Goal: Check status: Check status

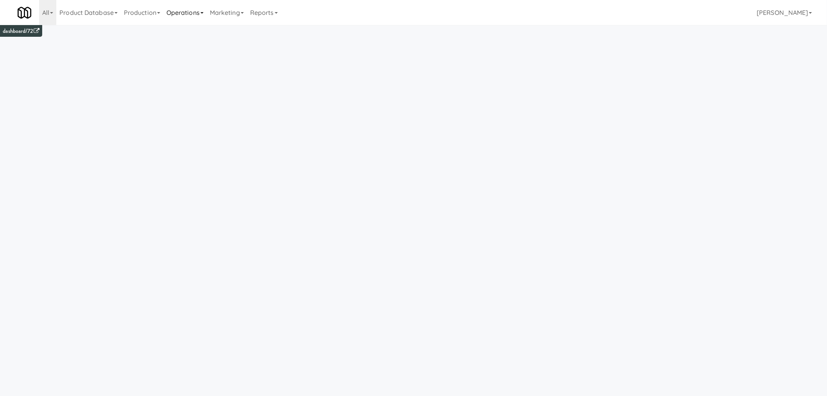
click at [204, 14] on link "Operations" at bounding box center [184, 12] width 43 height 25
click at [196, 84] on link "Vision Orders" at bounding box center [194, 84] width 63 height 14
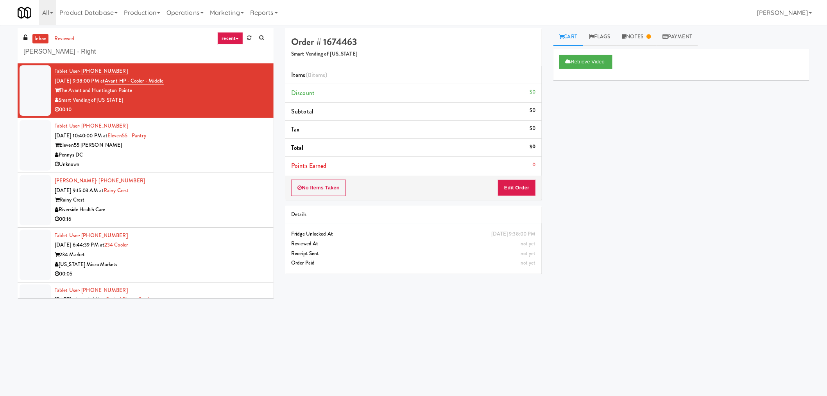
type input "[PERSON_NAME] - Right"
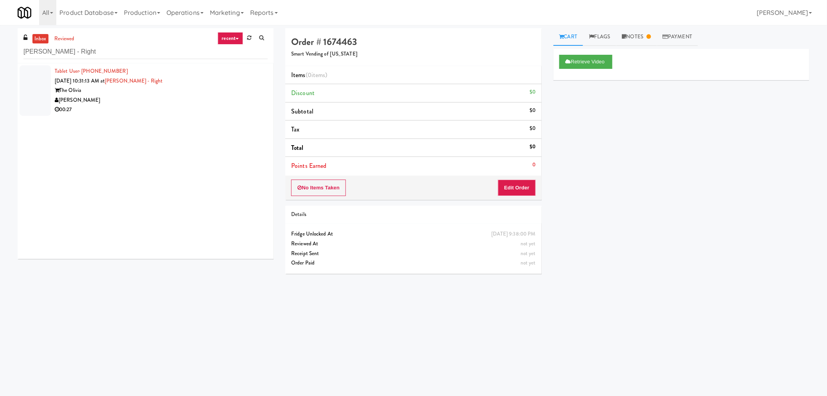
click at [172, 107] on div "00:27" at bounding box center [161, 110] width 213 height 10
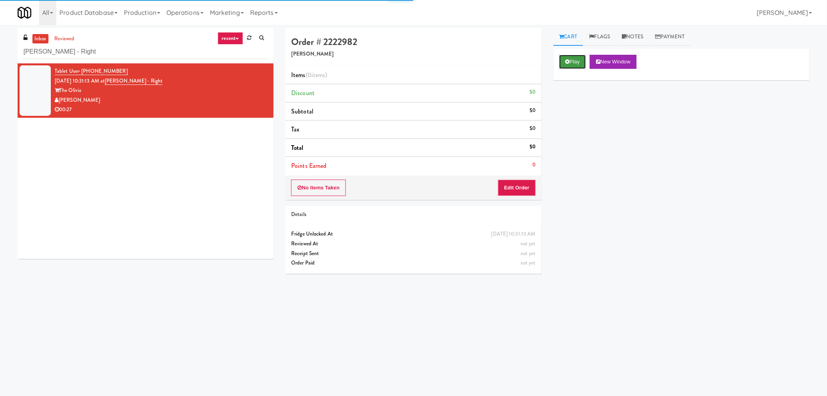
click at [570, 60] on button "Play" at bounding box center [572, 62] width 27 height 14
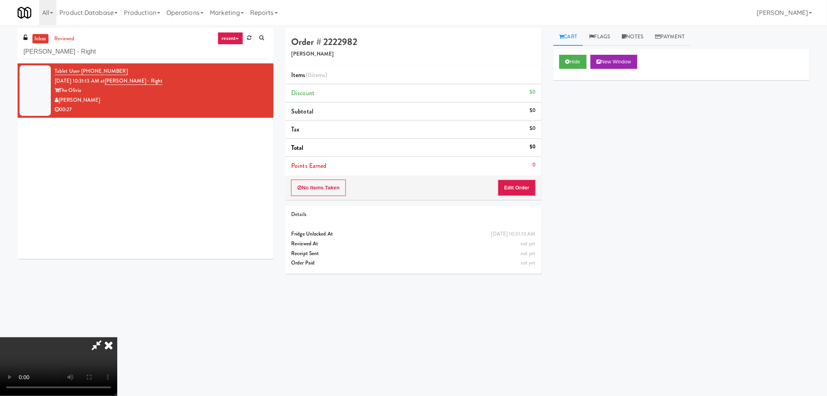
click at [88, 340] on icon at bounding box center [97, 345] width 18 height 16
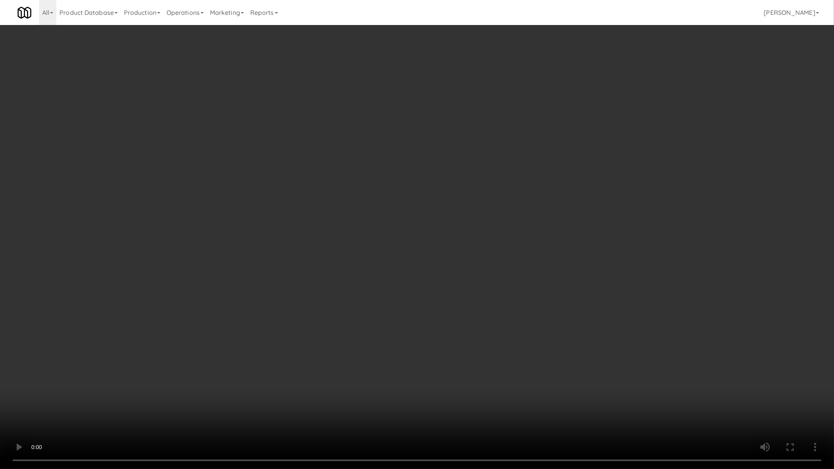
click at [525, 304] on video at bounding box center [417, 234] width 834 height 469
click at [568, 336] on video at bounding box center [417, 234] width 834 height 469
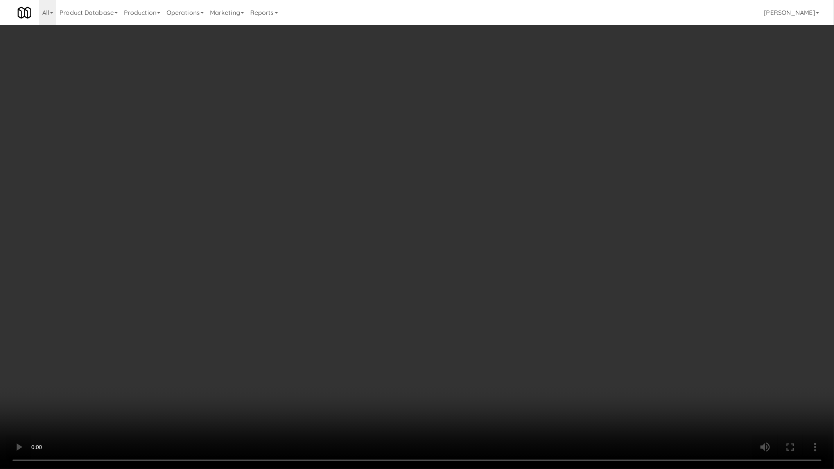
click at [557, 350] on video at bounding box center [417, 234] width 834 height 469
click at [577, 384] on video at bounding box center [417, 234] width 834 height 469
click at [577, 386] on video at bounding box center [417, 234] width 834 height 469
click at [573, 328] on video at bounding box center [417, 234] width 834 height 469
click at [570, 325] on video at bounding box center [417, 234] width 834 height 469
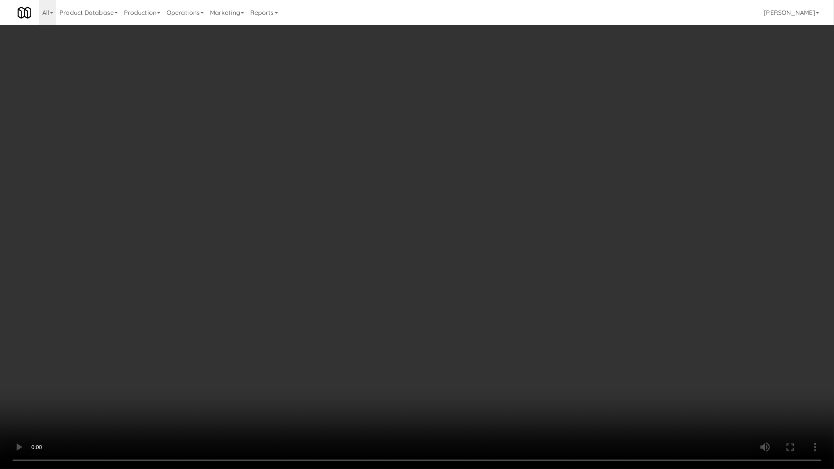
click at [571, 325] on video at bounding box center [417, 234] width 834 height 469
click at [559, 307] on video at bounding box center [417, 234] width 834 height 469
click at [524, 331] on video at bounding box center [417, 234] width 834 height 469
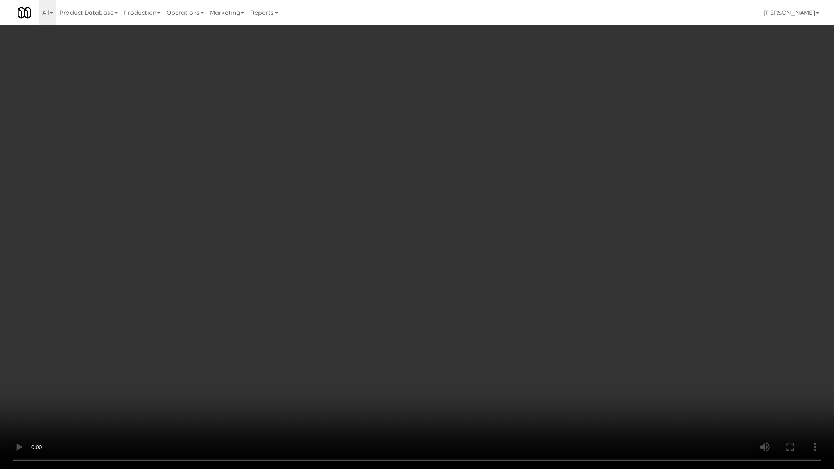
click at [569, 358] on video at bounding box center [417, 234] width 834 height 469
click at [560, 360] on video at bounding box center [417, 234] width 834 height 469
click at [582, 306] on video at bounding box center [417, 234] width 834 height 469
click at [582, 349] on video at bounding box center [417, 234] width 834 height 469
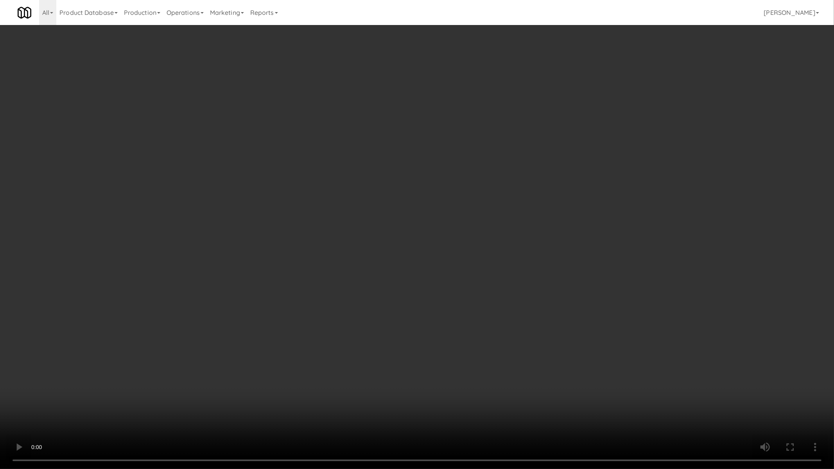
click at [582, 349] on video at bounding box center [417, 234] width 834 height 469
click at [525, 335] on video at bounding box center [417, 234] width 834 height 469
drag, startPoint x: 575, startPoint y: 329, endPoint x: 673, endPoint y: 373, distance: 107.6
click at [577, 331] on video at bounding box center [417, 234] width 834 height 469
click at [640, 393] on video at bounding box center [417, 234] width 834 height 469
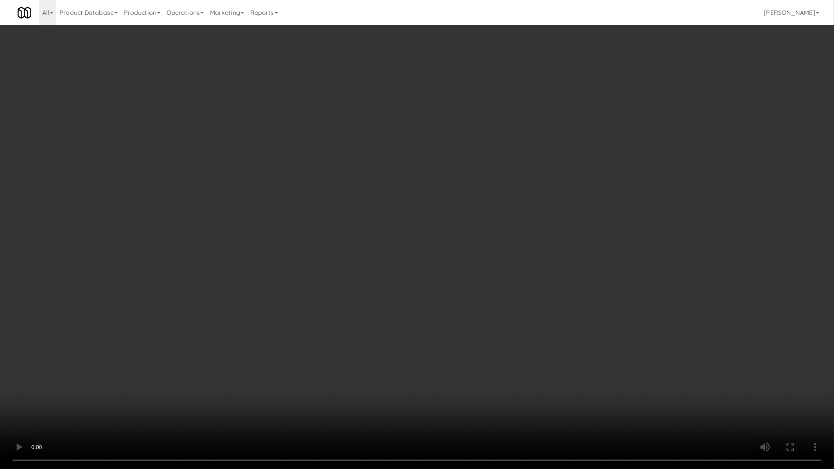
click at [640, 393] on video at bounding box center [417, 234] width 834 height 469
click at [491, 337] on video at bounding box center [417, 234] width 834 height 469
click at [528, 307] on video at bounding box center [417, 234] width 834 height 469
click at [528, 306] on video at bounding box center [417, 234] width 834 height 469
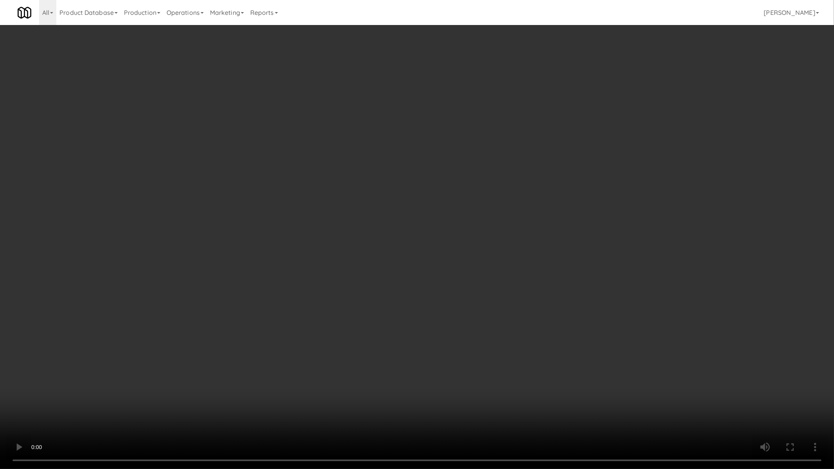
click at [528, 306] on video at bounding box center [417, 234] width 834 height 469
click at [494, 355] on video at bounding box center [417, 234] width 834 height 469
click at [602, 318] on video at bounding box center [417, 234] width 834 height 469
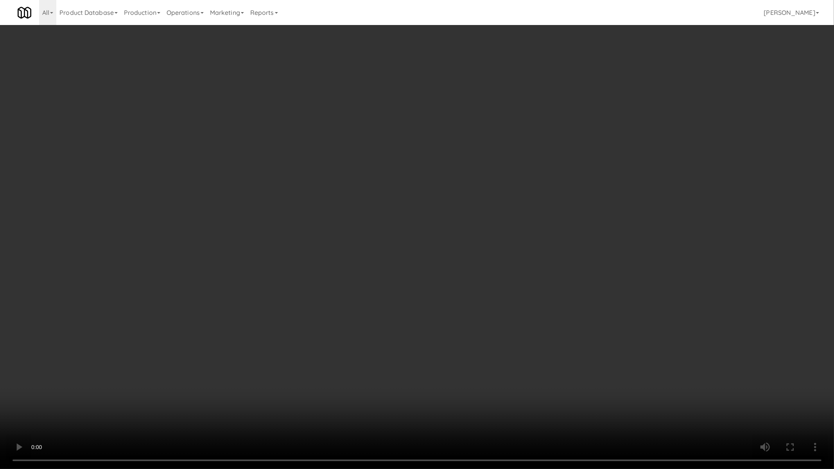
click at [602, 318] on video at bounding box center [417, 234] width 834 height 469
click at [603, 318] on video at bounding box center [417, 234] width 834 height 469
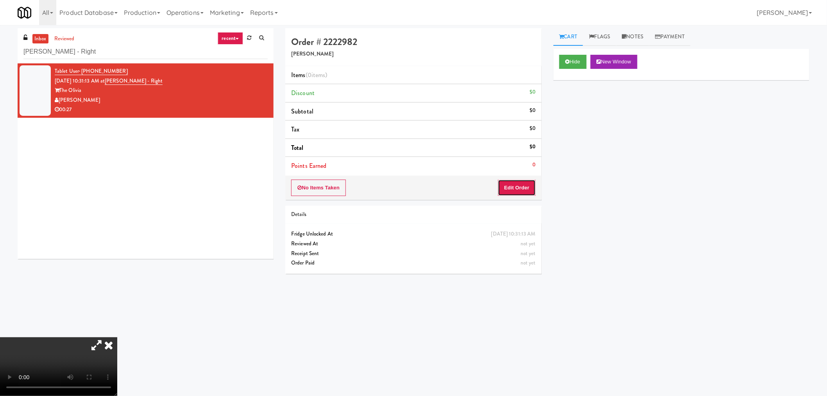
click at [510, 188] on button "Edit Order" at bounding box center [517, 187] width 38 height 16
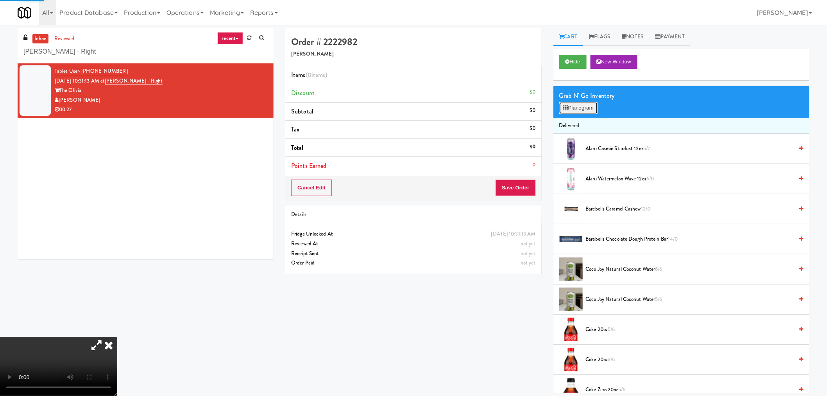
click at [593, 106] on button "Planogram" at bounding box center [578, 108] width 38 height 12
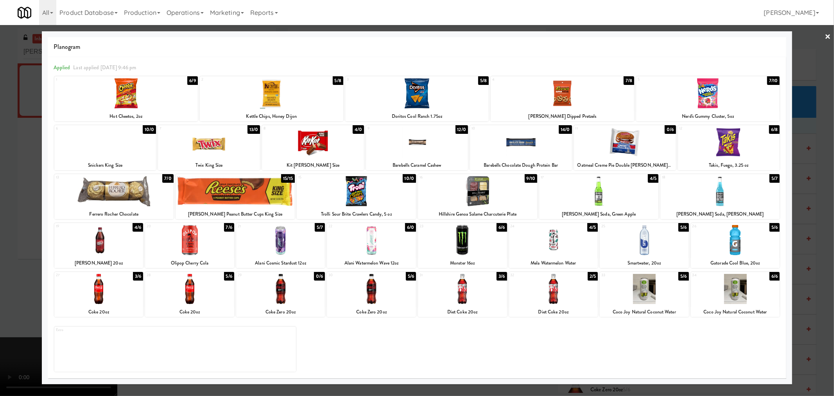
click at [317, 143] on div at bounding box center [313, 142] width 102 height 30
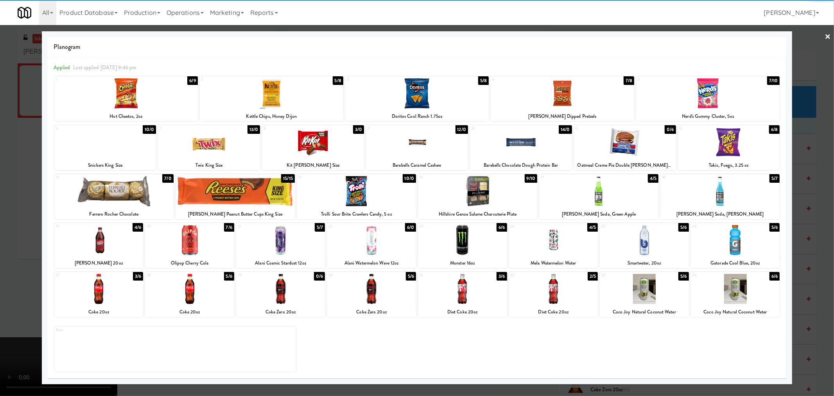
click at [319, 146] on div at bounding box center [313, 142] width 102 height 30
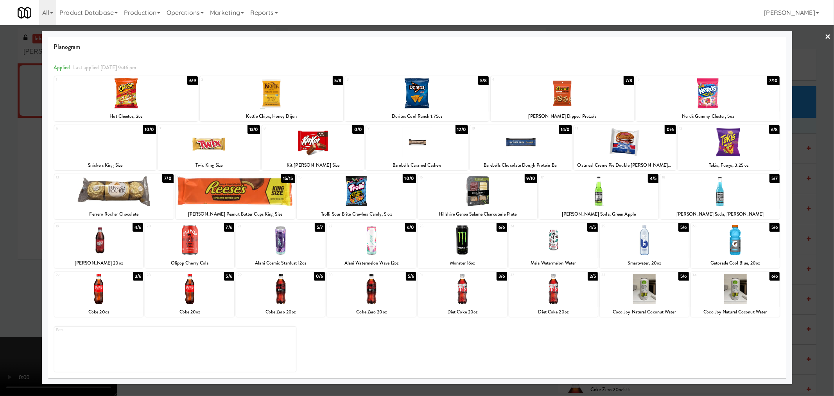
click at [545, 141] on div at bounding box center [521, 142] width 102 height 30
click at [544, 143] on div at bounding box center [521, 142] width 102 height 30
click at [543, 143] on div at bounding box center [521, 142] width 102 height 30
drag, startPoint x: 543, startPoint y: 143, endPoint x: 549, endPoint y: 147, distance: 6.5
click at [543, 143] on div at bounding box center [521, 142] width 102 height 30
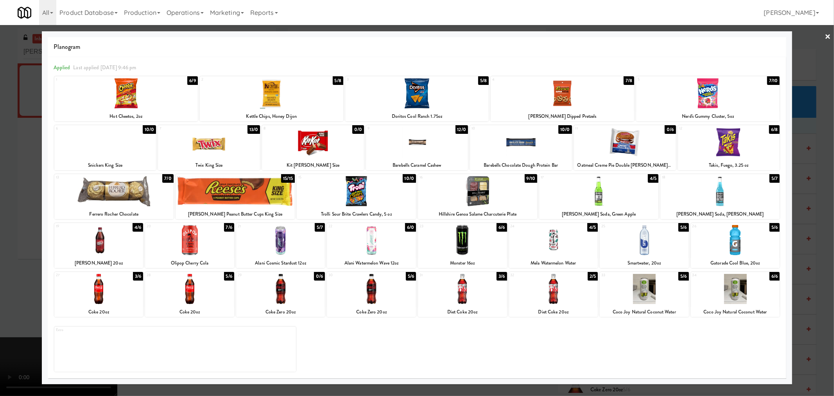
click at [826, 191] on div at bounding box center [417, 198] width 834 height 396
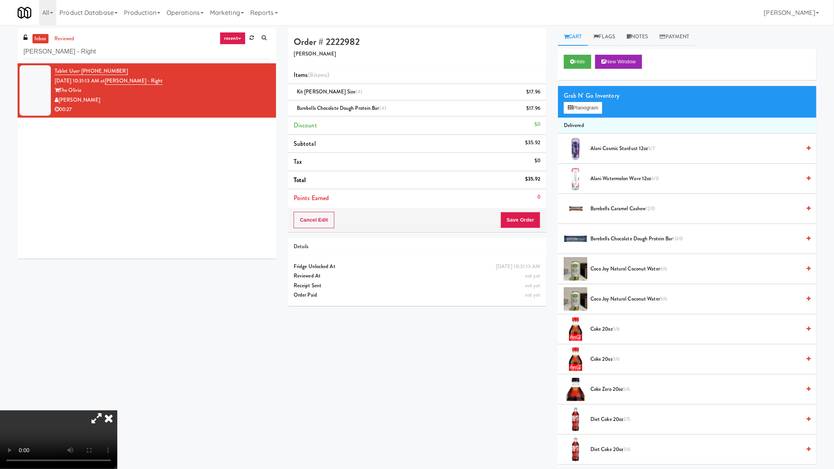
click at [117, 395] on video at bounding box center [58, 439] width 117 height 59
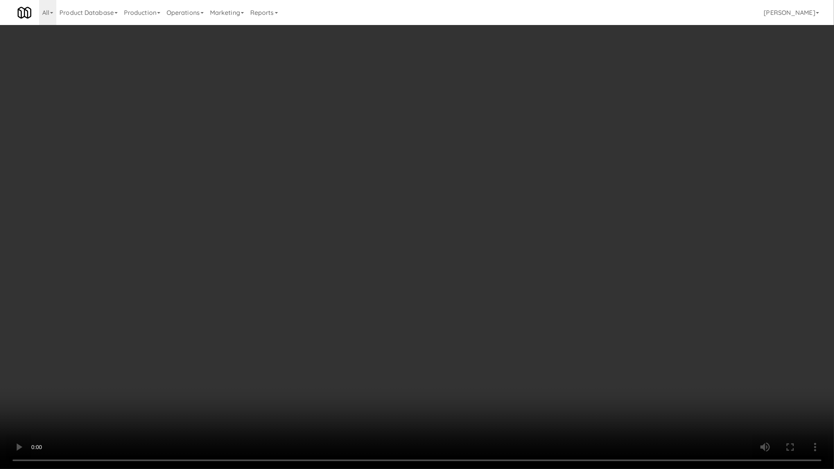
click at [432, 313] on video at bounding box center [417, 234] width 834 height 469
click at [614, 178] on video at bounding box center [417, 234] width 834 height 469
click at [612, 177] on video at bounding box center [417, 234] width 834 height 469
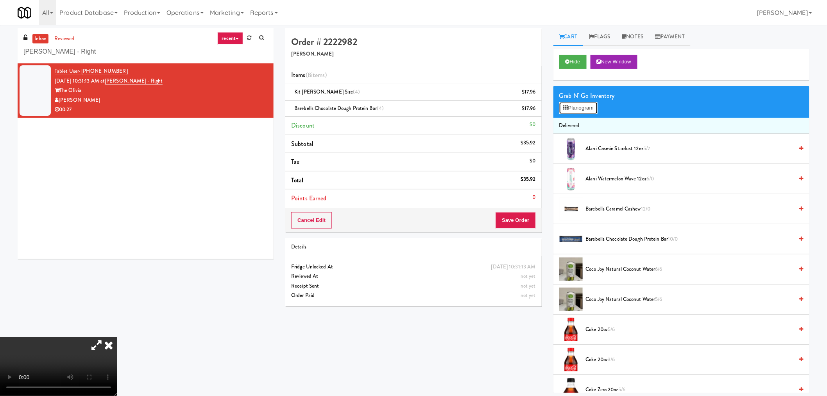
click at [582, 110] on button "Planogram" at bounding box center [578, 108] width 38 height 12
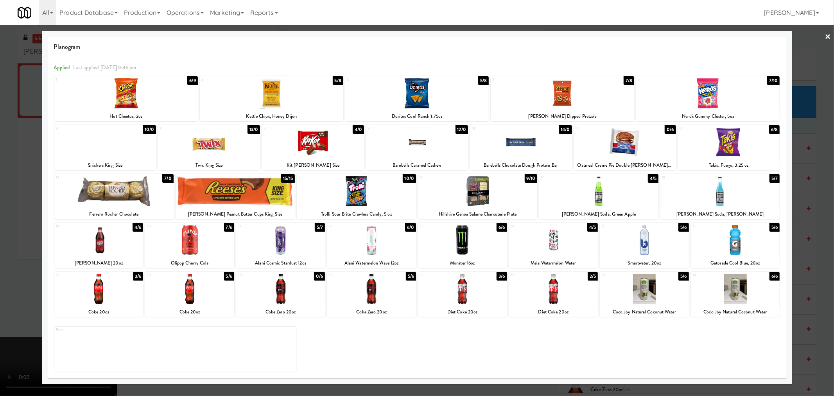
click at [235, 196] on div at bounding box center [235, 191] width 119 height 30
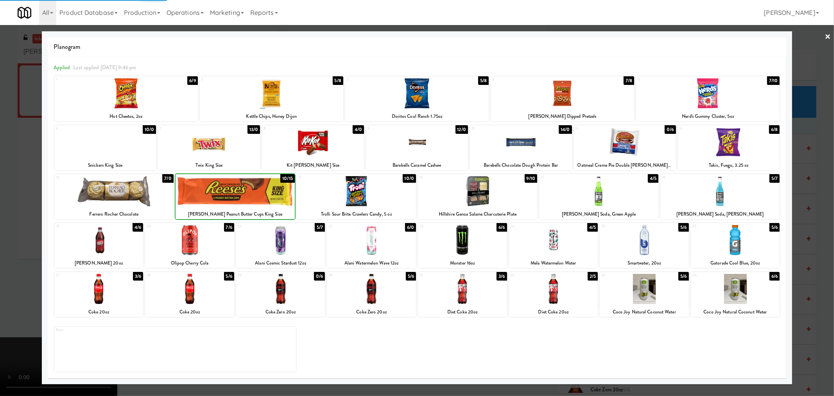
click at [235, 196] on div at bounding box center [235, 191] width 119 height 30
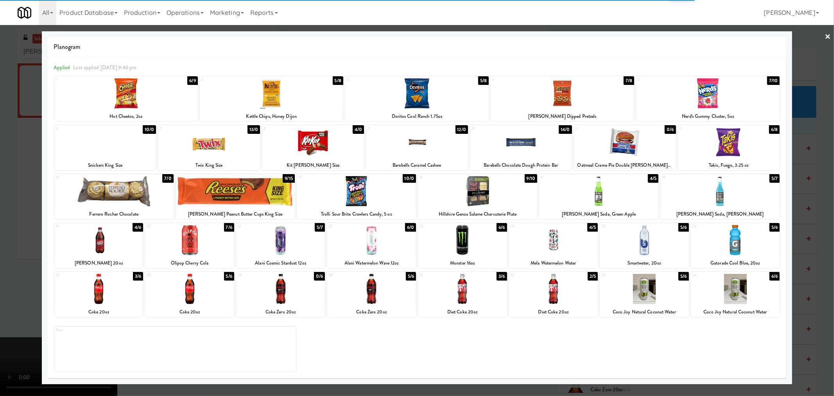
click at [23, 184] on div at bounding box center [417, 198] width 834 height 396
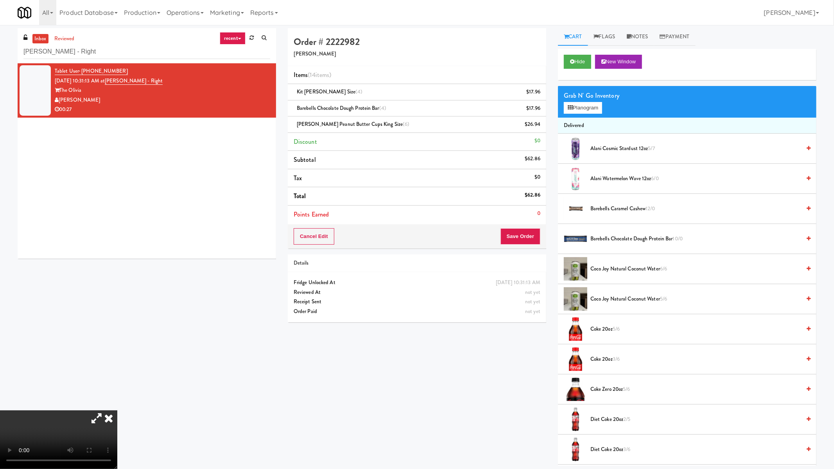
click at [117, 395] on video at bounding box center [58, 439] width 117 height 59
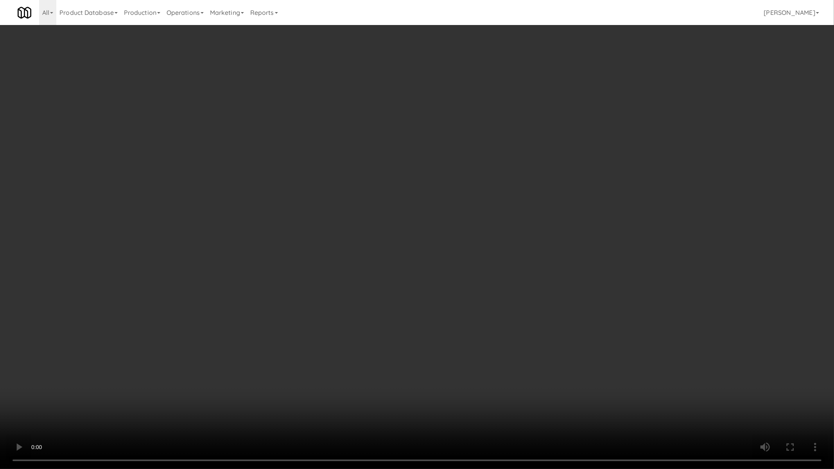
click at [563, 290] on video at bounding box center [417, 234] width 834 height 469
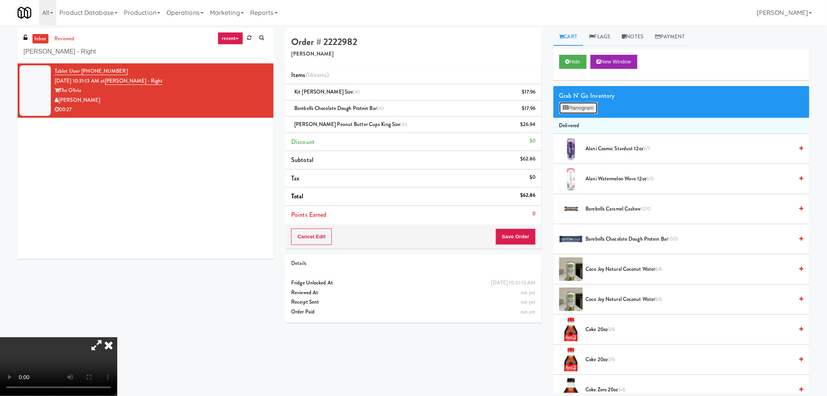
click at [587, 108] on button "Planogram" at bounding box center [578, 108] width 38 height 12
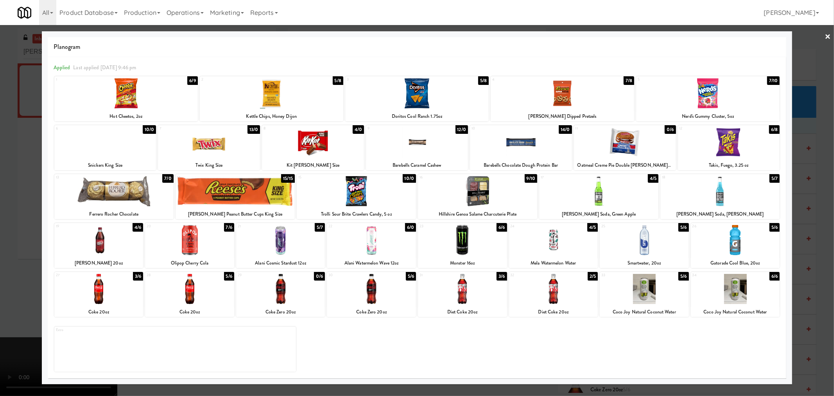
click at [248, 193] on div at bounding box center [235, 191] width 119 height 30
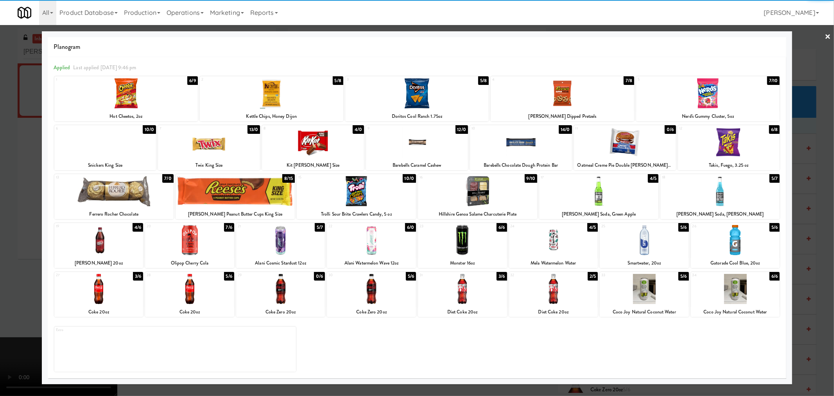
click at [248, 193] on div at bounding box center [235, 191] width 119 height 30
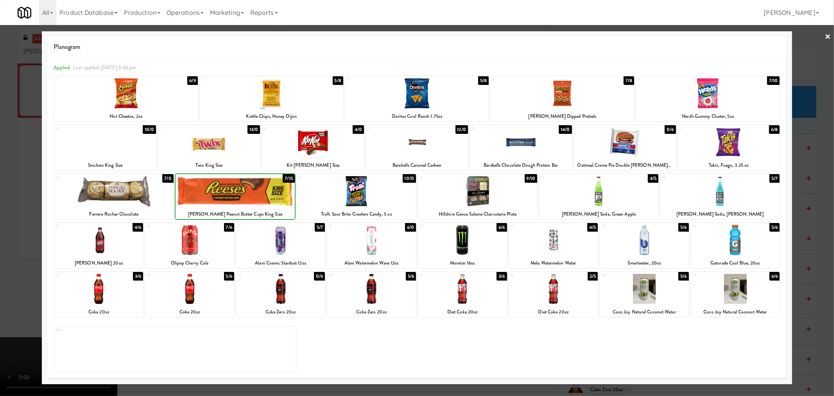
click at [248, 193] on div at bounding box center [235, 191] width 119 height 30
drag, startPoint x: 818, startPoint y: 184, endPoint x: 799, endPoint y: 196, distance: 23.0
click at [818, 183] on div at bounding box center [417, 198] width 834 height 396
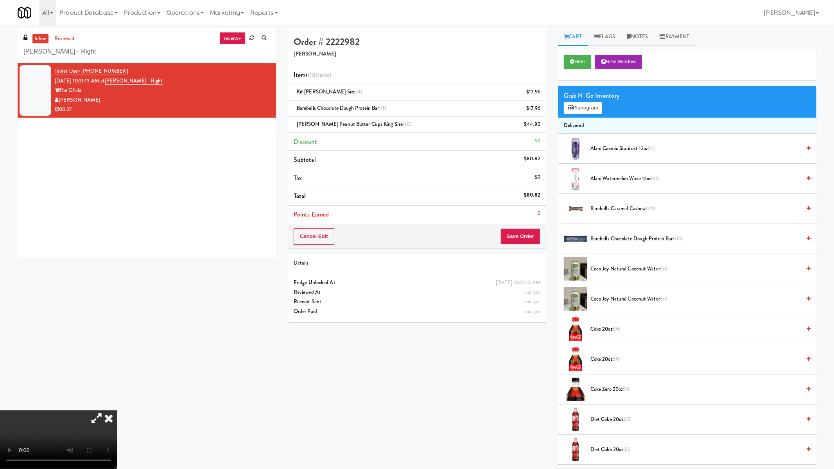
click at [117, 395] on video at bounding box center [58, 439] width 117 height 59
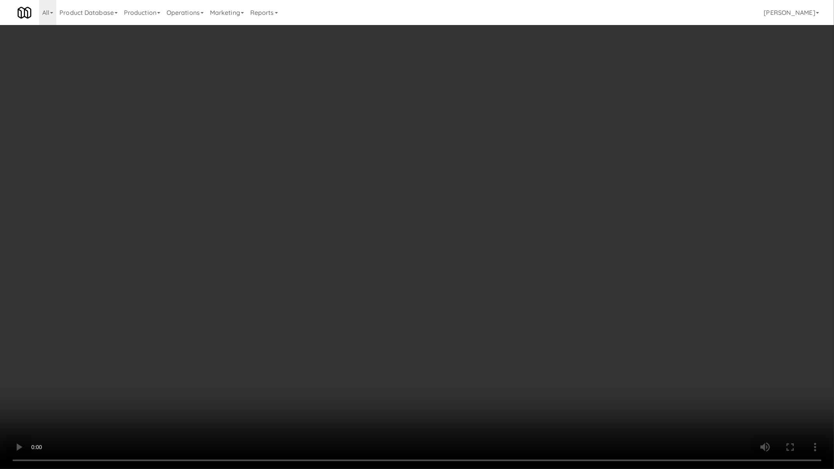
click at [510, 305] on video at bounding box center [417, 234] width 834 height 469
click at [525, 354] on video at bounding box center [417, 234] width 834 height 469
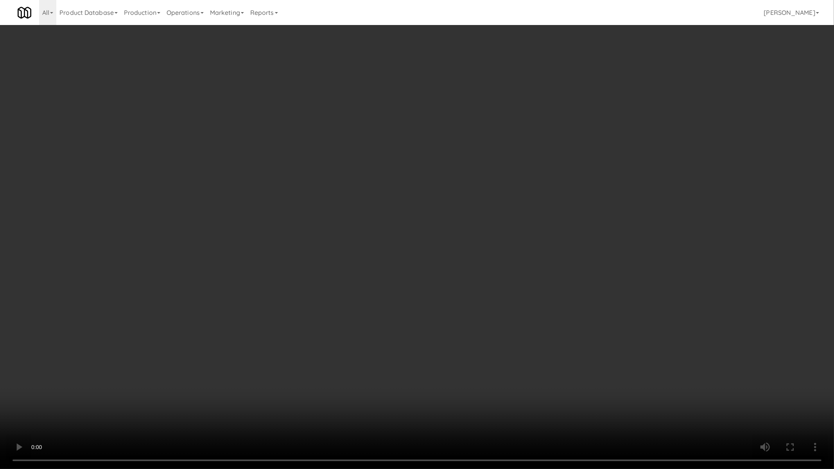
click at [601, 395] on video at bounding box center [417, 234] width 834 height 469
click at [600, 395] on video at bounding box center [417, 234] width 834 height 469
click at [569, 369] on video at bounding box center [417, 234] width 834 height 469
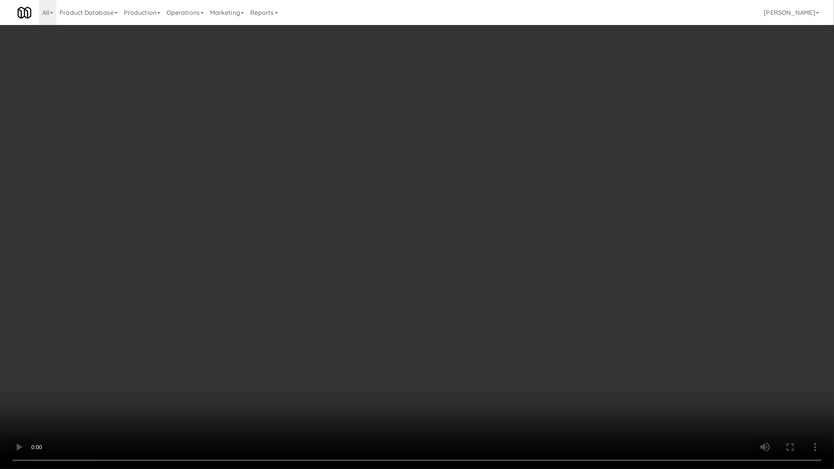
click at [569, 369] on video at bounding box center [417, 234] width 834 height 469
click at [655, 329] on video at bounding box center [417, 234] width 834 height 469
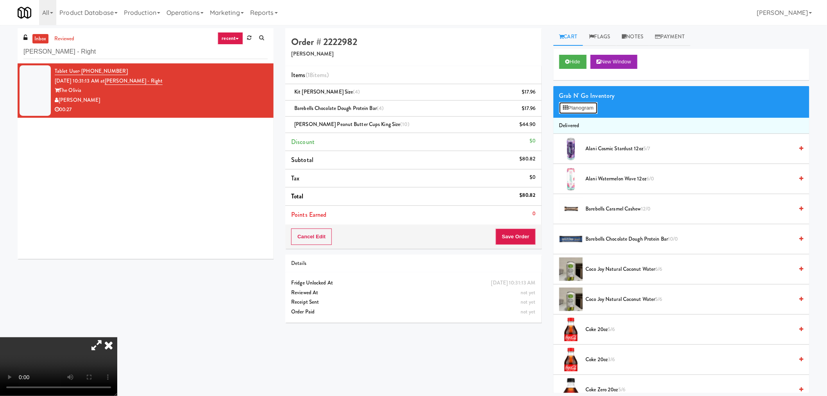
click at [579, 107] on button "Planogram" at bounding box center [578, 108] width 38 height 12
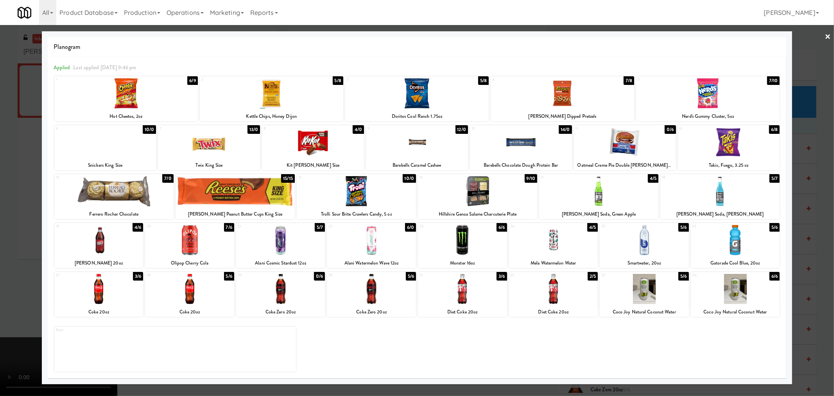
click at [519, 145] on div at bounding box center [521, 142] width 102 height 30
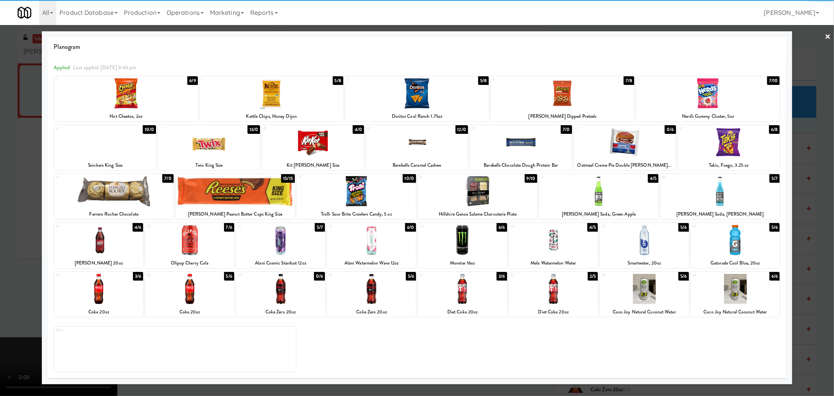
drag, startPoint x: 822, startPoint y: 204, endPoint x: 693, endPoint y: 180, distance: 131.6
click at [822, 203] on div at bounding box center [417, 198] width 834 height 396
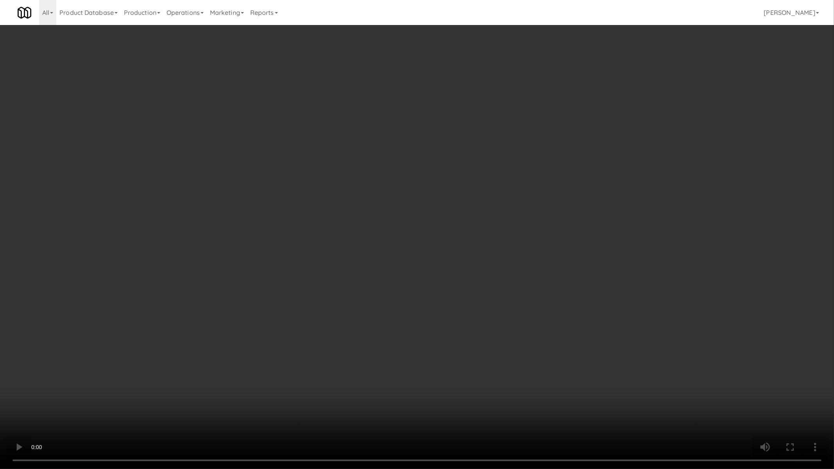
click at [358, 322] on video at bounding box center [417, 234] width 834 height 469
click at [510, 327] on video at bounding box center [417, 234] width 834 height 469
click at [239, 395] on video at bounding box center [417, 234] width 834 height 469
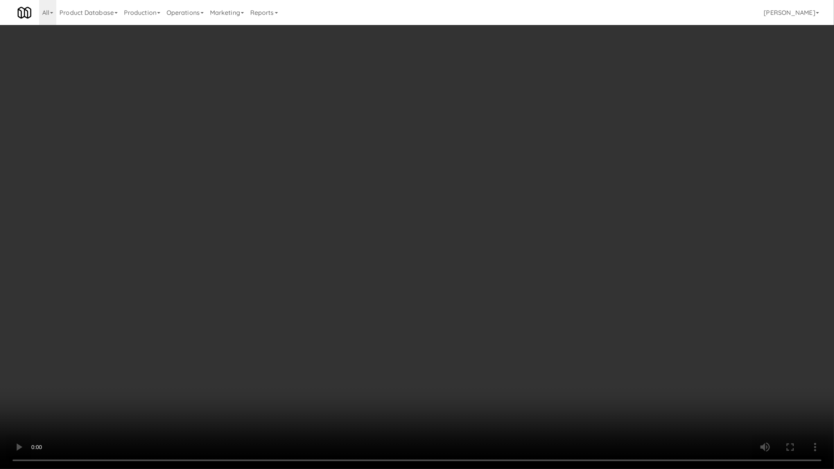
click at [239, 395] on video at bounding box center [417, 234] width 834 height 469
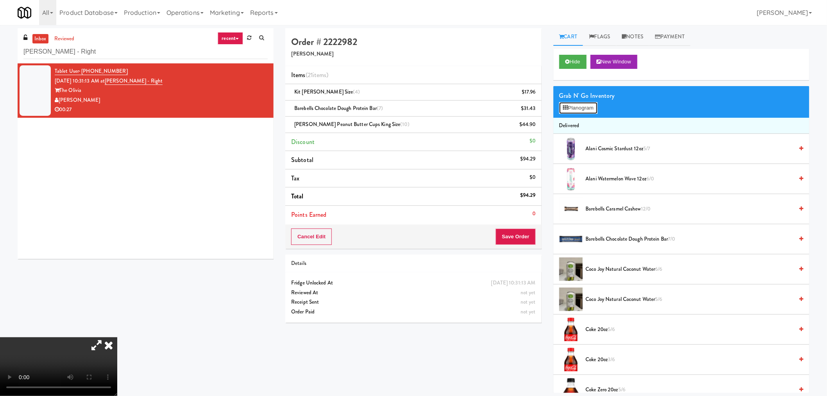
click at [577, 106] on button "Planogram" at bounding box center [578, 108] width 38 height 12
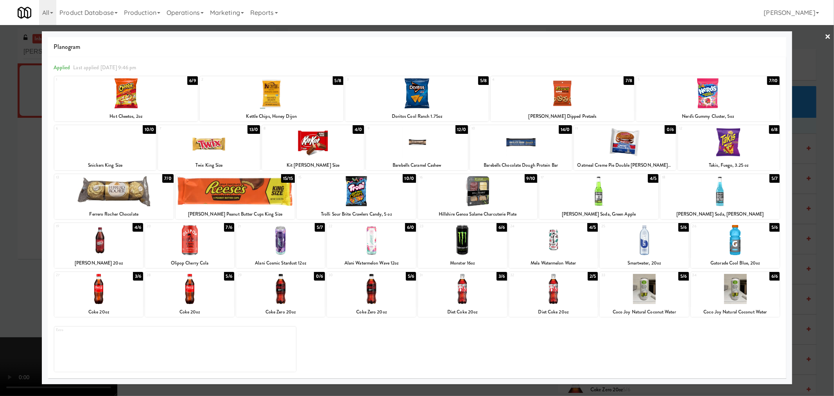
click at [113, 152] on div at bounding box center [105, 142] width 102 height 30
click at [112, 152] on div at bounding box center [105, 142] width 102 height 30
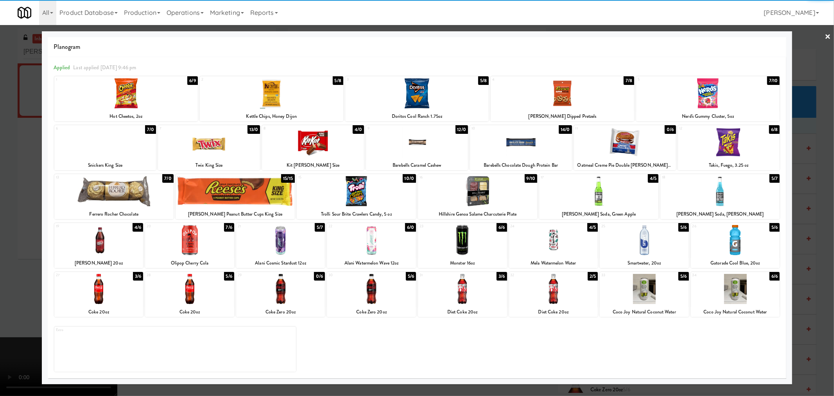
click at [112, 152] on div at bounding box center [105, 142] width 102 height 30
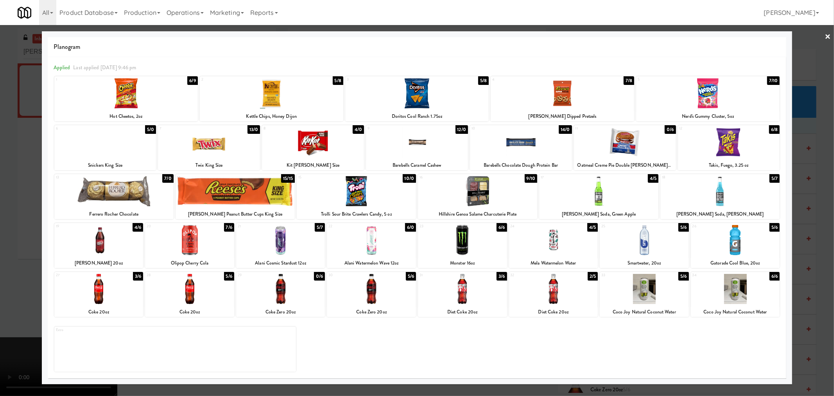
click at [112, 152] on div at bounding box center [105, 142] width 102 height 30
drag, startPoint x: 825, startPoint y: 238, endPoint x: 792, endPoint y: 252, distance: 35.6
click at [825, 238] on div at bounding box center [417, 198] width 834 height 396
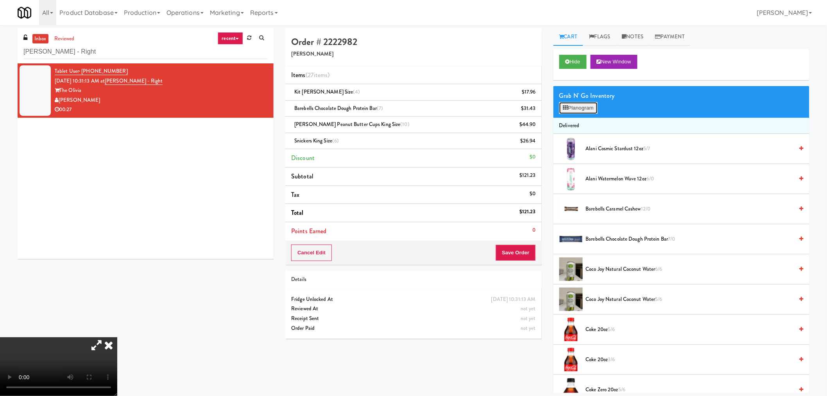
click at [591, 106] on button "Planogram" at bounding box center [578, 108] width 38 height 12
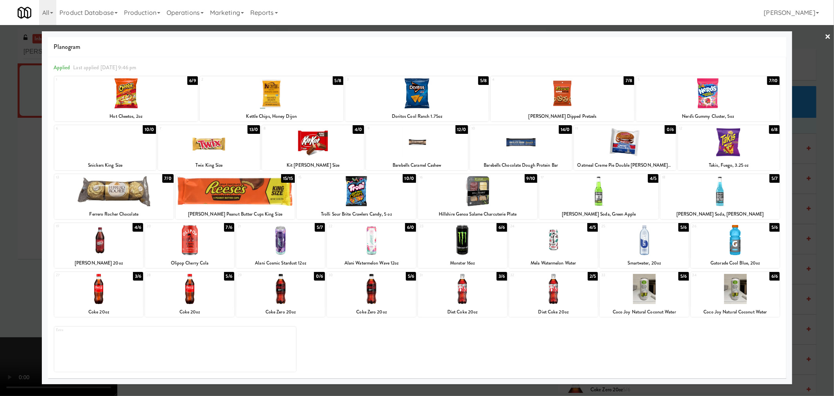
click at [122, 152] on div at bounding box center [105, 142] width 102 height 30
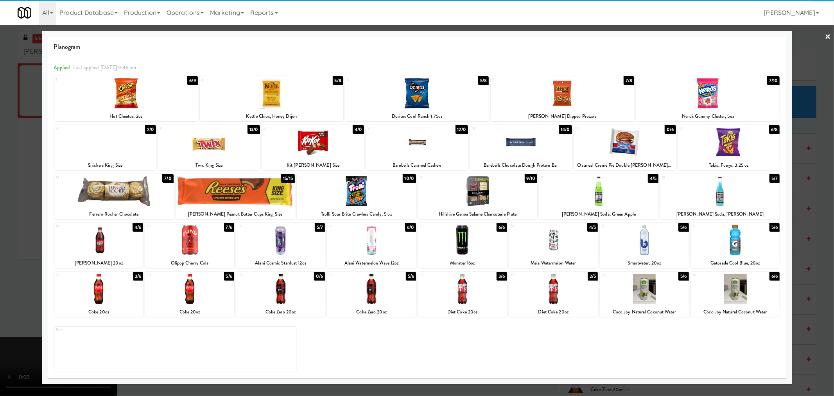
click at [22, 178] on div at bounding box center [417, 198] width 834 height 396
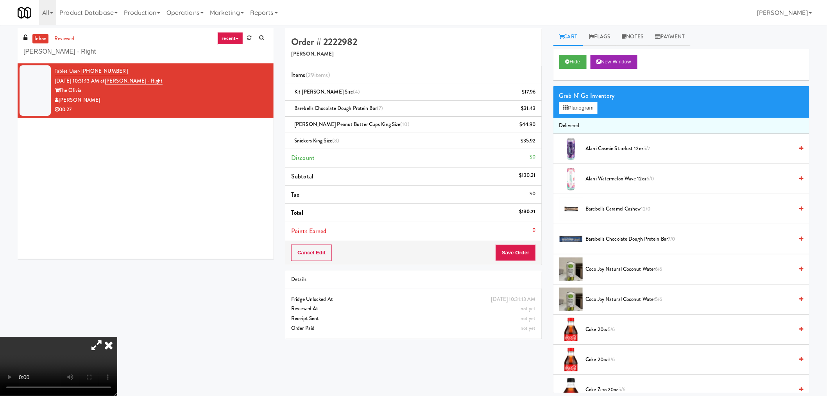
drag, startPoint x: 282, startPoint y: 242, endPoint x: 287, endPoint y: 243, distance: 5.1
click at [117, 337] on icon at bounding box center [108, 345] width 17 height 16
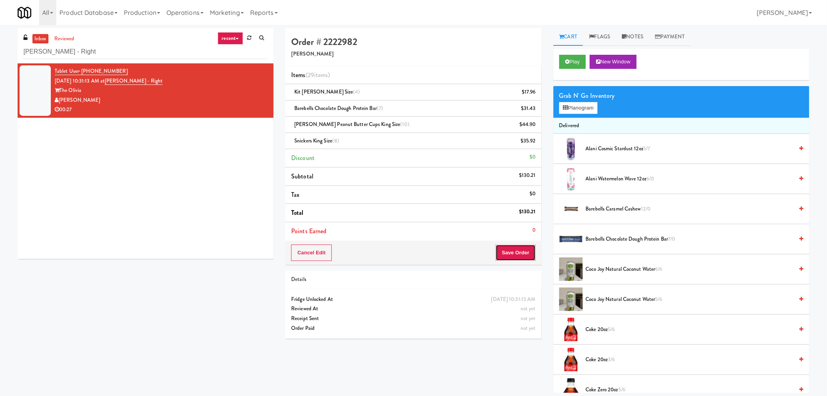
drag, startPoint x: 512, startPoint y: 251, endPoint x: 546, endPoint y: 270, distance: 38.7
click at [512, 251] on button "Save Order" at bounding box center [516, 252] width 40 height 16
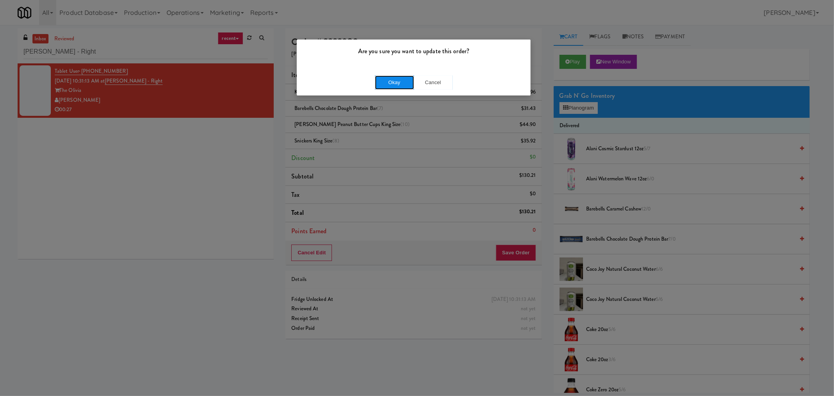
click at [385, 77] on button "Okay" at bounding box center [394, 82] width 39 height 14
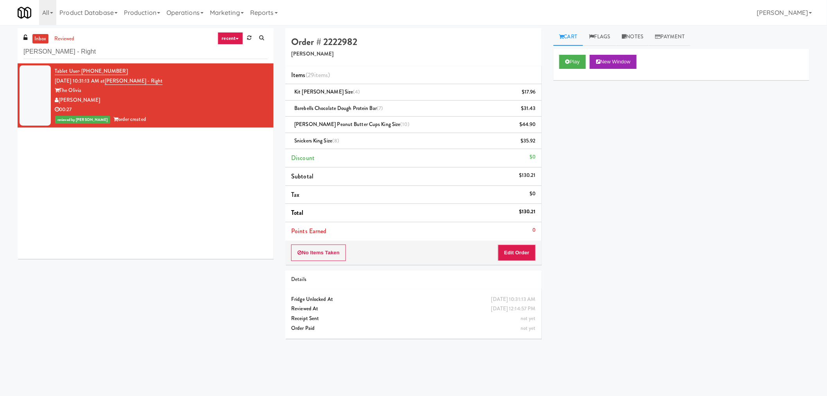
click at [303, 51] on h5 "[PERSON_NAME]" at bounding box center [413, 54] width 244 height 6
copy h5 "[PERSON_NAME]"
drag, startPoint x: 170, startPoint y: 81, endPoint x: 116, endPoint y: 81, distance: 54.3
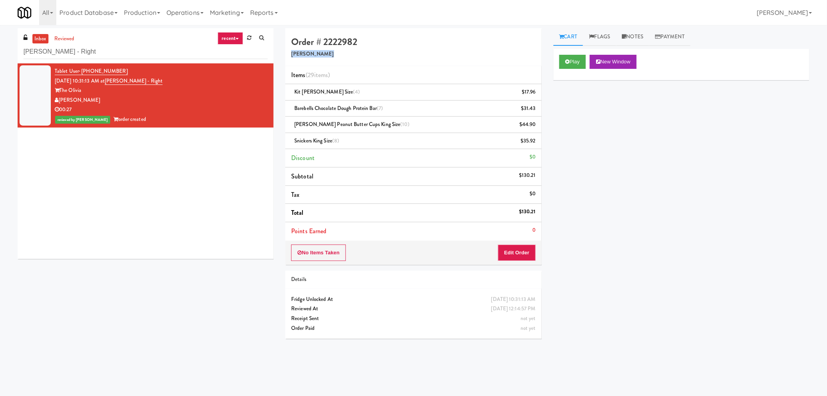
click at [116, 81] on div "Tablet User · (541) 778-2140 [DATE] 10:31:13 AM at [PERSON_NAME] - Right The [P…" at bounding box center [161, 95] width 213 height 58
copy link "[PERSON_NAME] - Right"
drag, startPoint x: 117, startPoint y: 70, endPoint x: 81, endPoint y: 71, distance: 36.0
click at [81, 71] on div "Tablet User · (541) 778-2140 [DATE] 10:31:13 AM at [PERSON_NAME] - Right The [P…" at bounding box center [161, 95] width 213 height 58
copy span "[PHONE_NUMBER]"
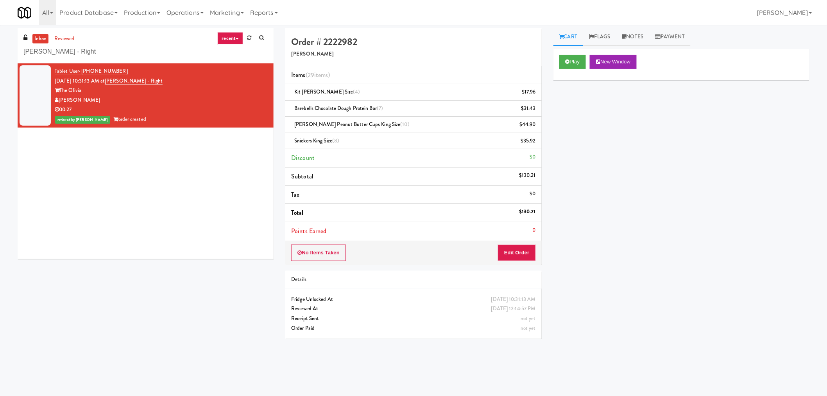
drag, startPoint x: 618, startPoint y: 236, endPoint x: 305, endPoint y: 143, distance: 326.8
click at [618, 236] on div "Play New Window Primary Flag Clear Flag if unable to determine what was taken o…" at bounding box center [681, 195] width 256 height 293
click at [116, 46] on input "[PERSON_NAME] - Right" at bounding box center [145, 52] width 244 height 14
paste input "HaNoBe - w/ Gym"
type input "HaNoBe - w/ Gym"
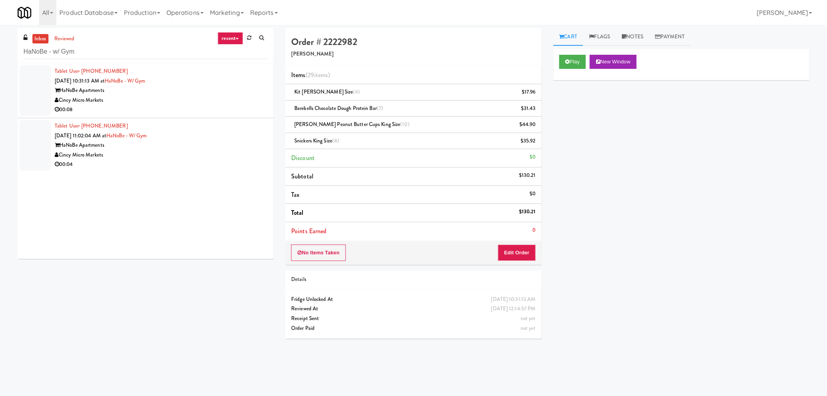
click at [192, 101] on div "Cincy Micro Markets" at bounding box center [161, 100] width 213 height 10
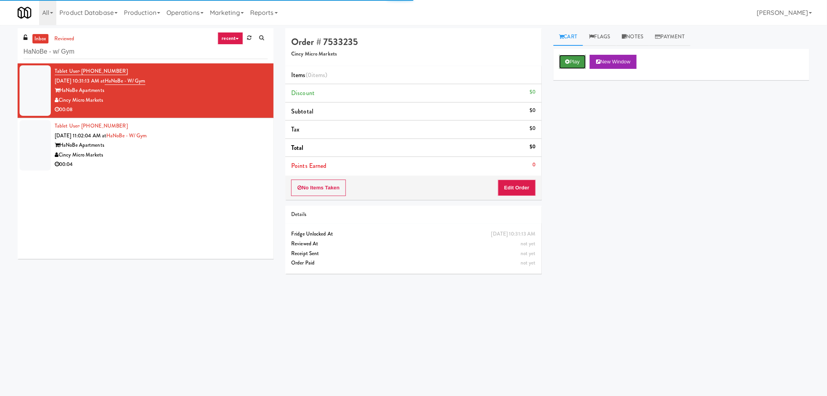
click at [571, 55] on button "Play" at bounding box center [572, 62] width 27 height 14
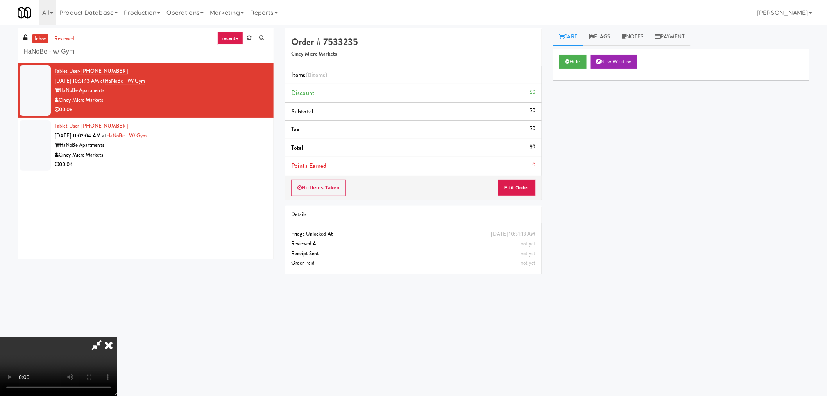
click at [97, 344] on icon at bounding box center [97, 345] width 18 height 16
click at [310, 317] on div "Order # 7533235 Cincy Micro Markets Items (0 items ) Discount $0 Subtotal $0 Ta…" at bounding box center [547, 185] width 536 height 314
click at [117, 353] on video at bounding box center [58, 366] width 117 height 59
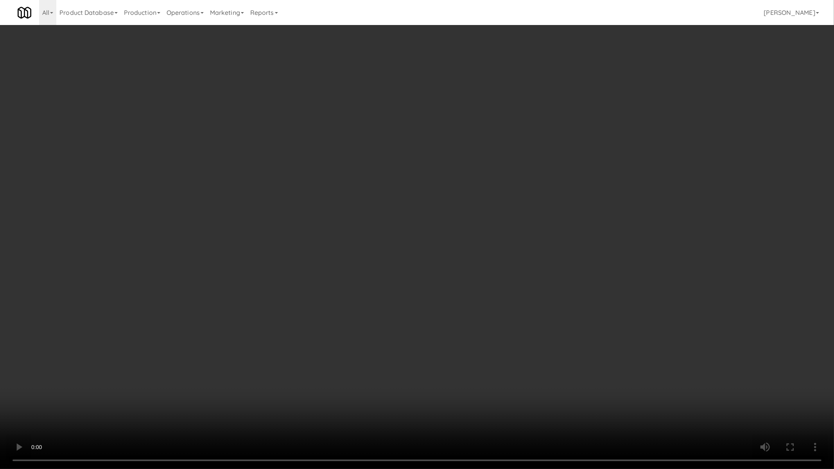
click at [570, 343] on video at bounding box center [417, 234] width 834 height 469
click at [364, 242] on video at bounding box center [417, 234] width 834 height 469
click at [392, 251] on video at bounding box center [417, 234] width 834 height 469
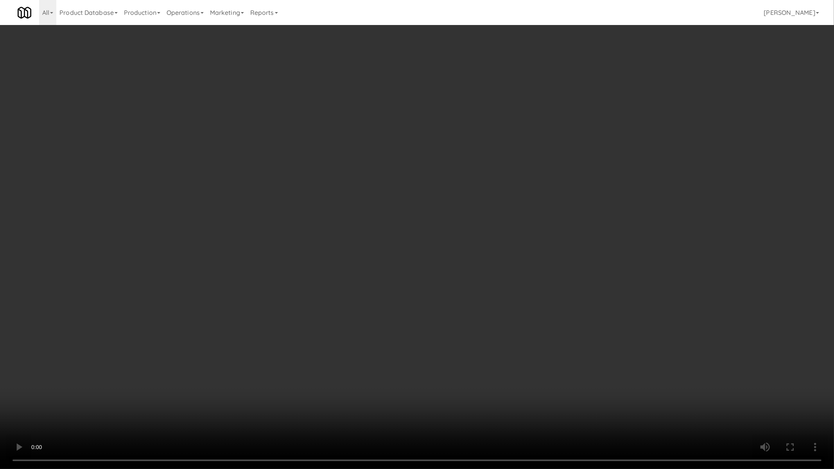
click at [392, 251] on video at bounding box center [417, 234] width 834 height 469
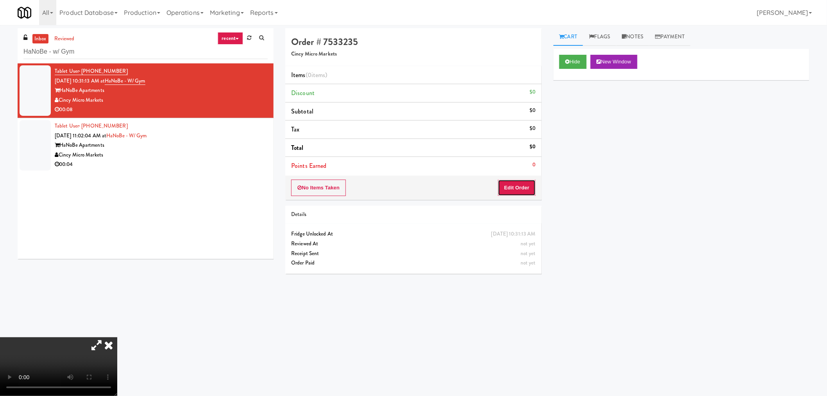
click at [529, 188] on button "Edit Order" at bounding box center [517, 187] width 38 height 16
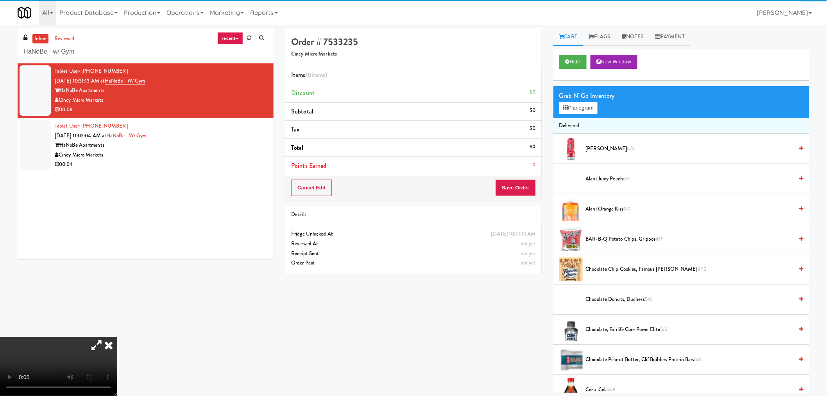
click at [575, 114] on div "Grab N' Go Inventory Planogram" at bounding box center [681, 102] width 256 height 32
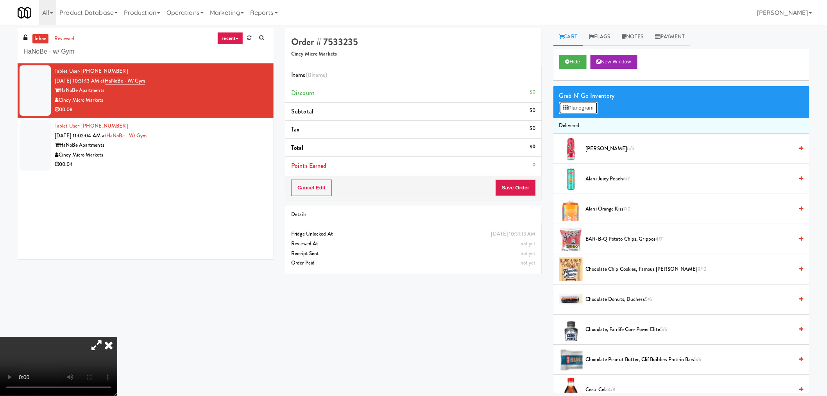
click at [576, 109] on button "Planogram" at bounding box center [578, 108] width 38 height 12
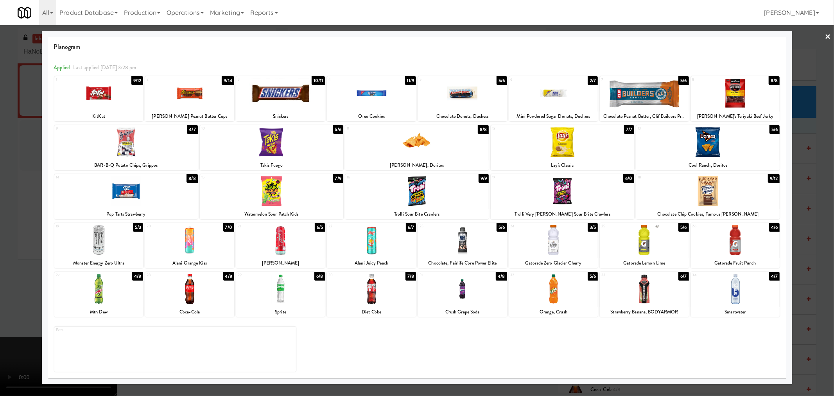
click at [561, 193] on div at bounding box center [562, 191] width 143 height 30
click at [827, 168] on div at bounding box center [417, 198] width 834 height 396
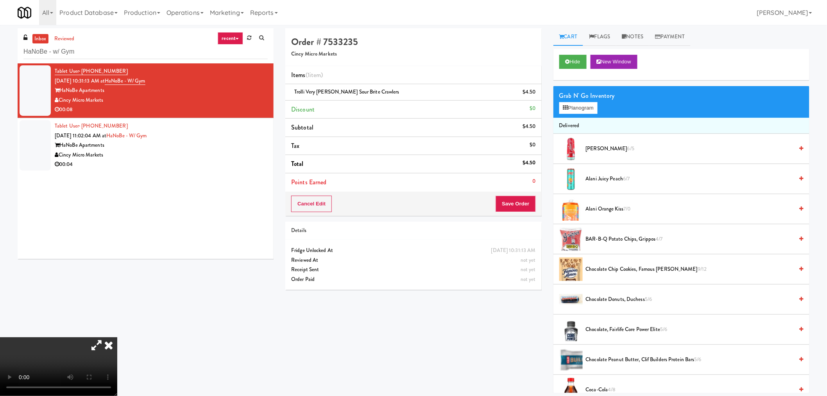
click at [117, 337] on icon at bounding box center [108, 345] width 17 height 16
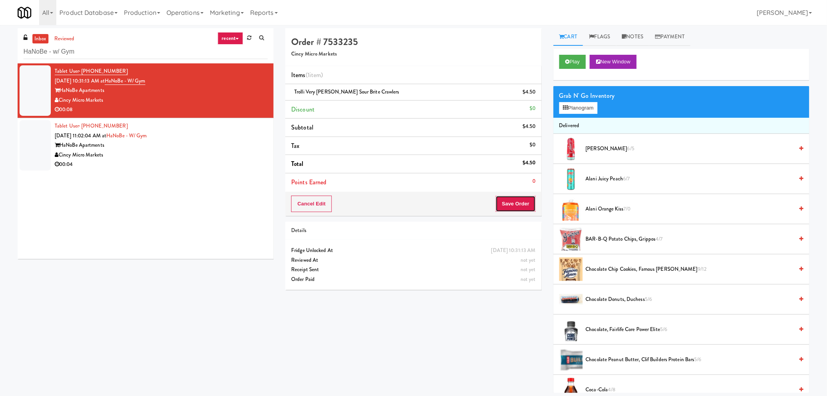
click at [519, 201] on button "Save Order" at bounding box center [516, 203] width 40 height 16
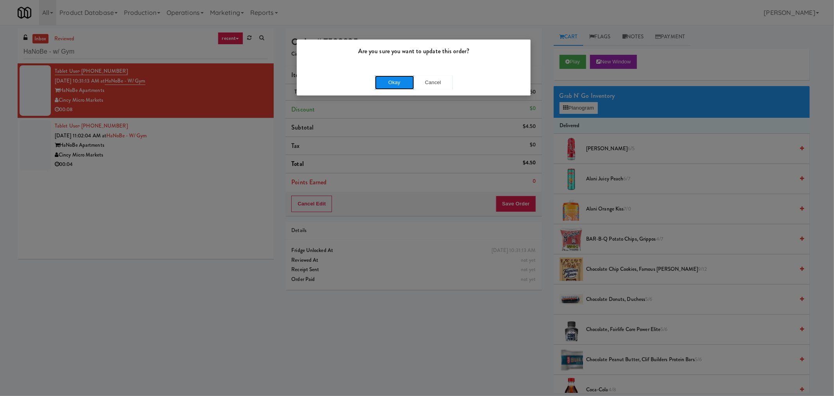
click at [391, 81] on button "Okay" at bounding box center [394, 82] width 39 height 14
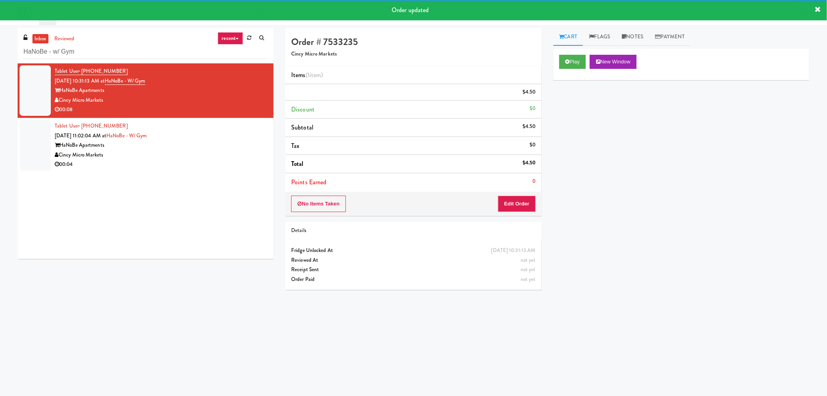
drag, startPoint x: 228, startPoint y: 152, endPoint x: 338, endPoint y: 186, distance: 115.0
click at [229, 152] on div "Cincy Micro Markets" at bounding box center [161, 155] width 213 height 10
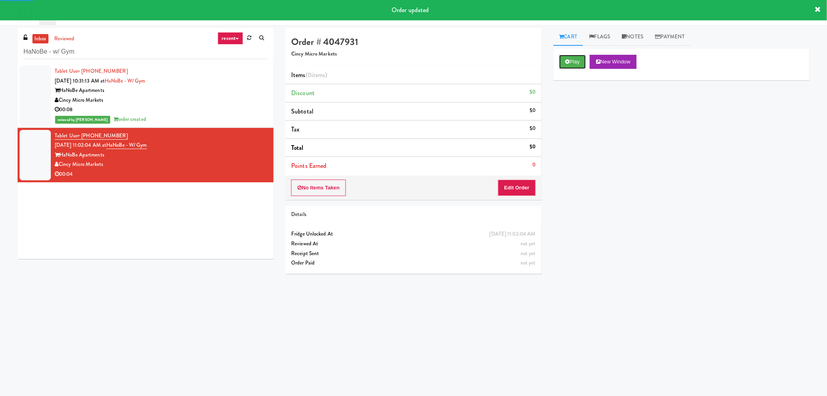
click at [570, 64] on button "Play" at bounding box center [572, 62] width 27 height 14
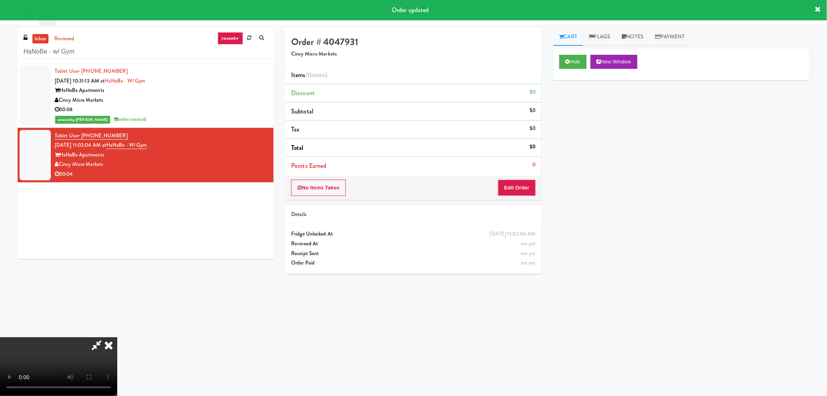
click at [95, 342] on icon at bounding box center [97, 345] width 18 height 16
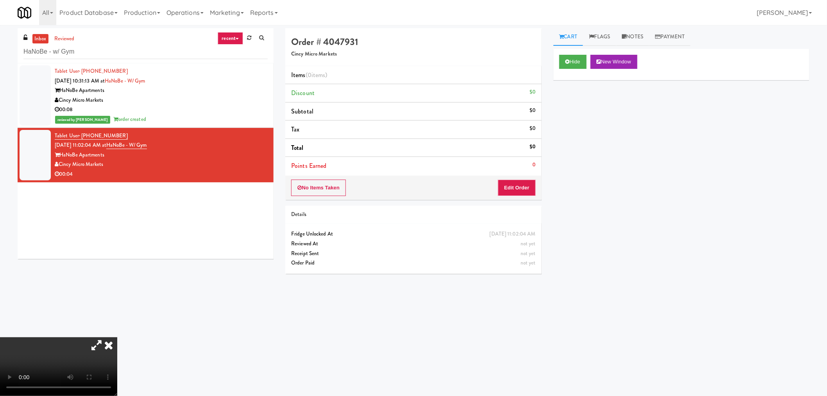
click at [117, 337] on video at bounding box center [58, 366] width 117 height 59
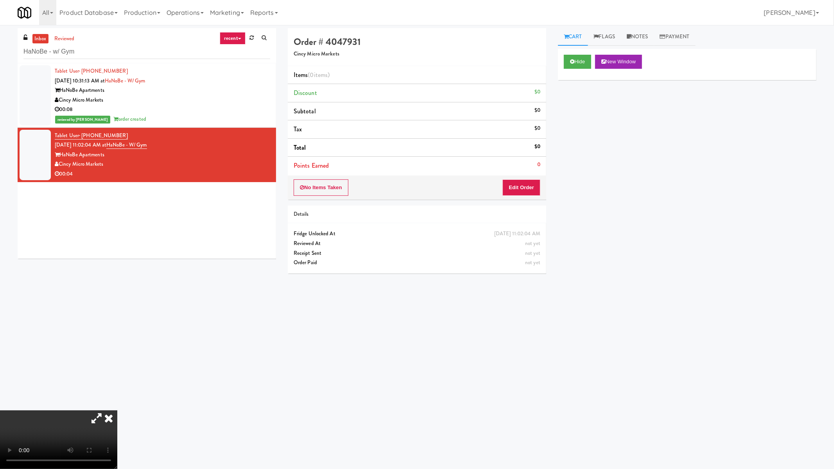
click at [117, 395] on video at bounding box center [58, 439] width 117 height 59
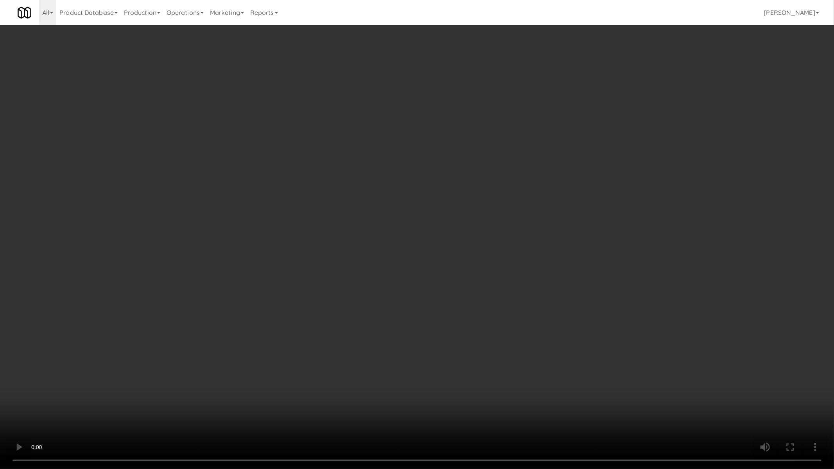
click at [443, 272] on video at bounding box center [417, 234] width 834 height 469
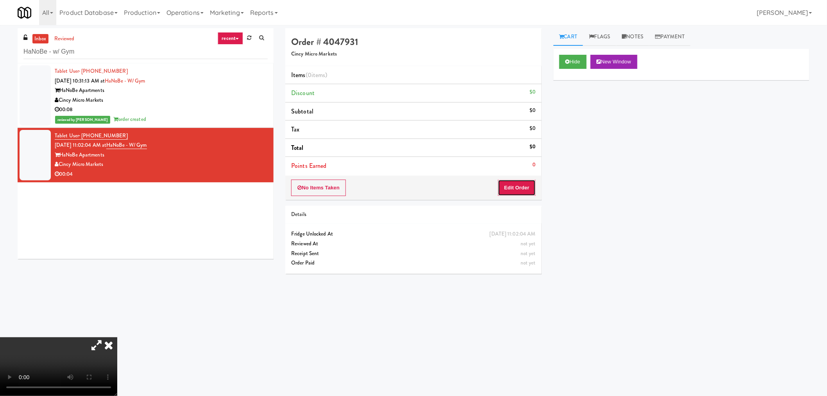
click at [520, 185] on button "Edit Order" at bounding box center [517, 187] width 38 height 16
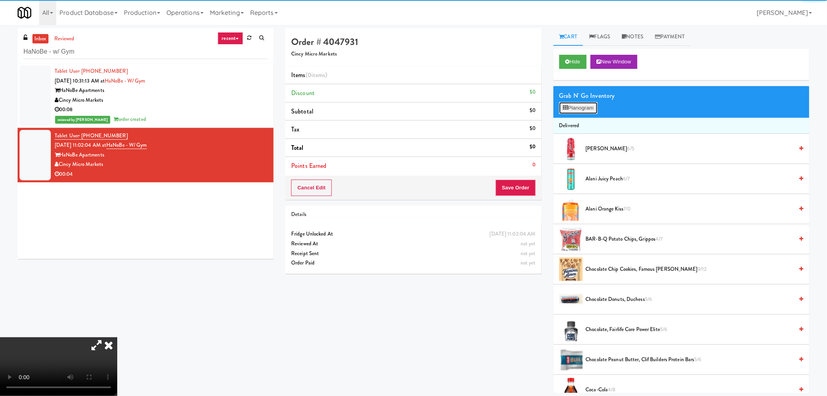
click at [584, 112] on button "Planogram" at bounding box center [578, 108] width 38 height 12
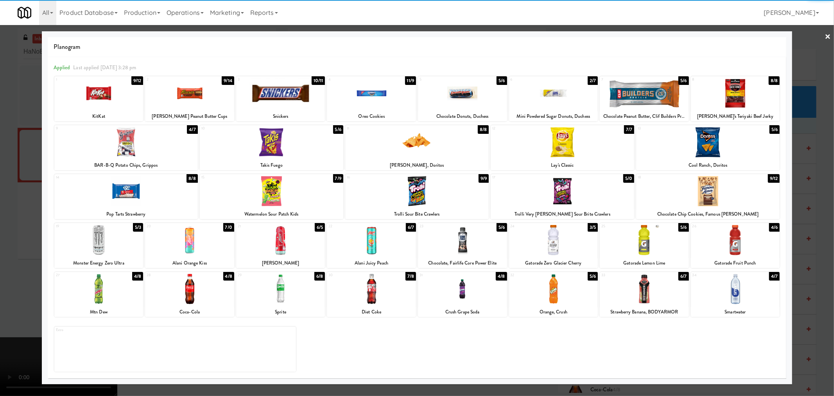
click at [622, 283] on div at bounding box center [644, 289] width 89 height 30
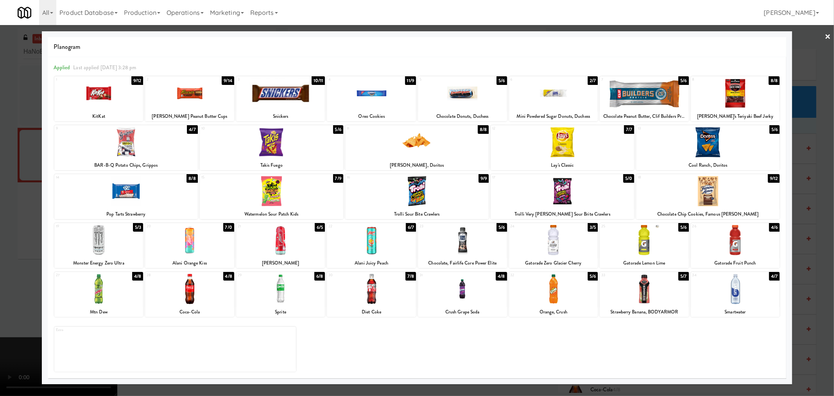
click at [824, 207] on div at bounding box center [417, 198] width 834 height 396
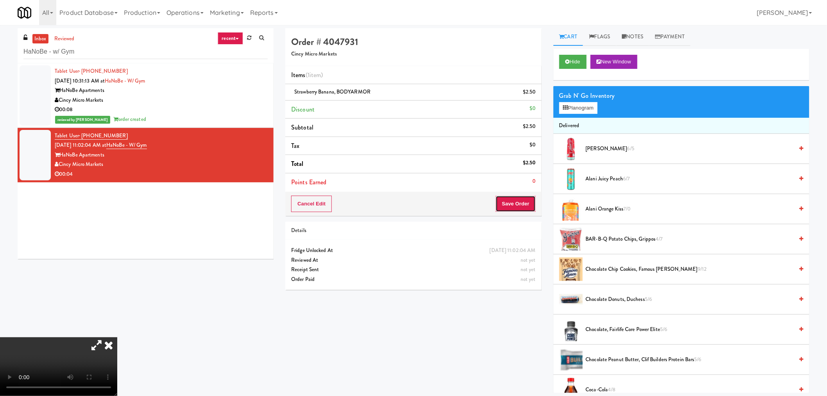
click at [519, 199] on button "Save Order" at bounding box center [516, 203] width 40 height 16
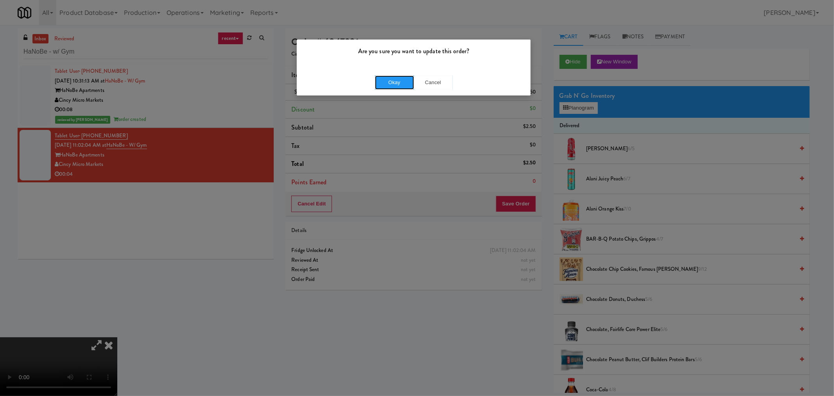
drag, startPoint x: 385, startPoint y: 81, endPoint x: 306, endPoint y: 40, distance: 89.7
click at [385, 81] on button "Okay" at bounding box center [394, 82] width 39 height 14
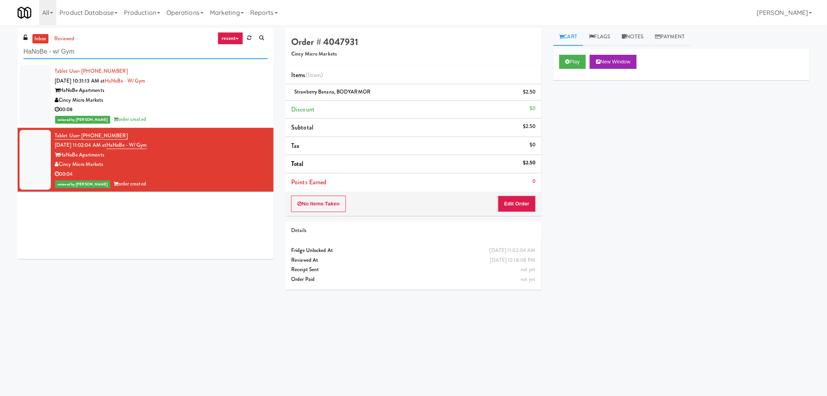
click at [126, 54] on input "HaNoBe - w/ Gym" at bounding box center [145, 52] width 244 height 14
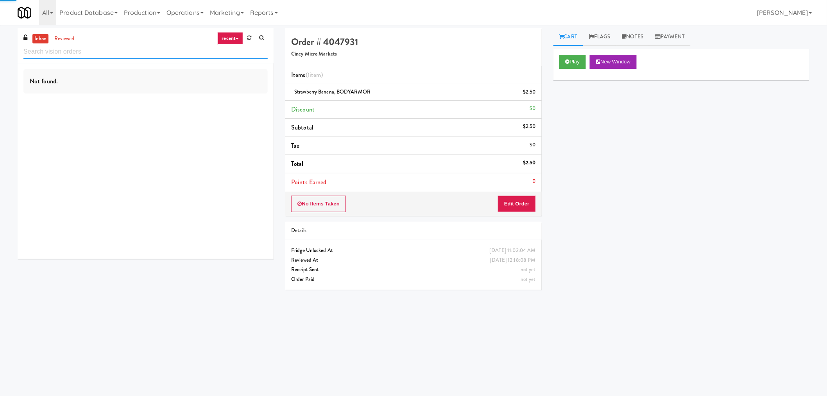
paste input "HATCH SmartMart Cold Beverage 2"
type input "HATCH SmartMart Cold Beverage 2"
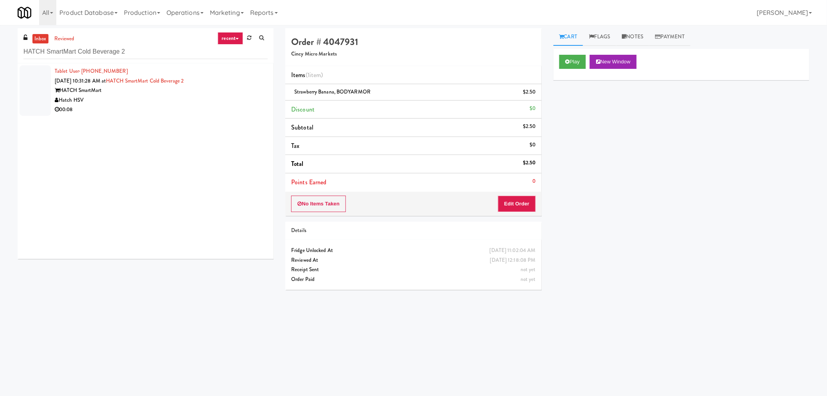
click at [228, 104] on div "Tablet User · (256) 200-0697 [DATE] 10:31:28 AM at HATCH SmartMart Cold Beverag…" at bounding box center [161, 90] width 213 height 48
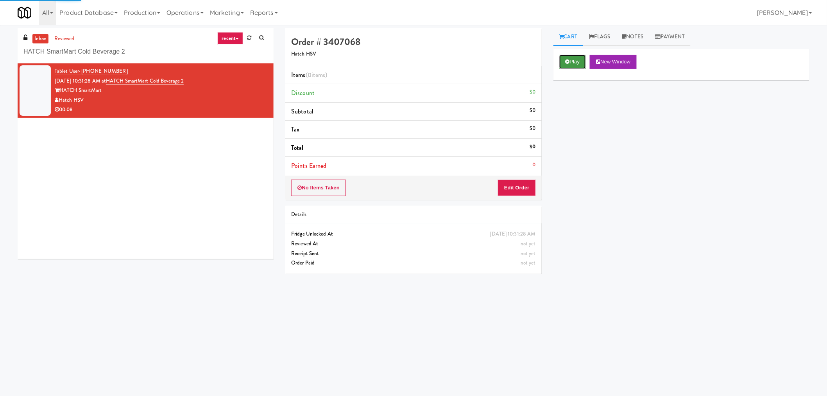
click at [568, 64] on icon at bounding box center [568, 61] width 4 height 5
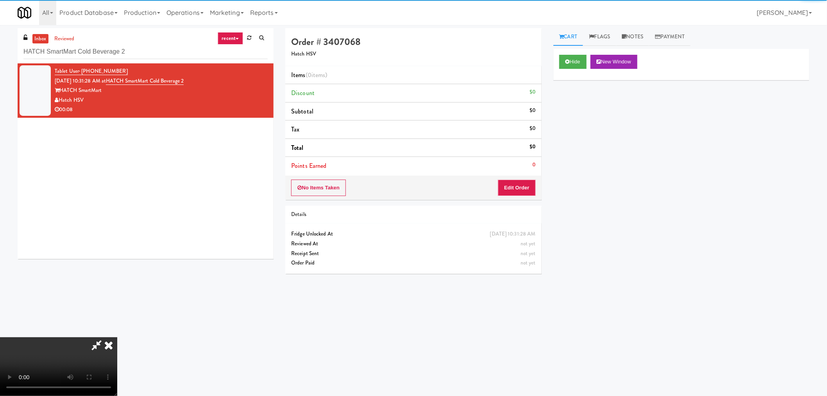
drag, startPoint x: 92, startPoint y: 345, endPoint x: 103, endPoint y: 346, distance: 11.0
click at [92, 345] on icon at bounding box center [97, 345] width 18 height 16
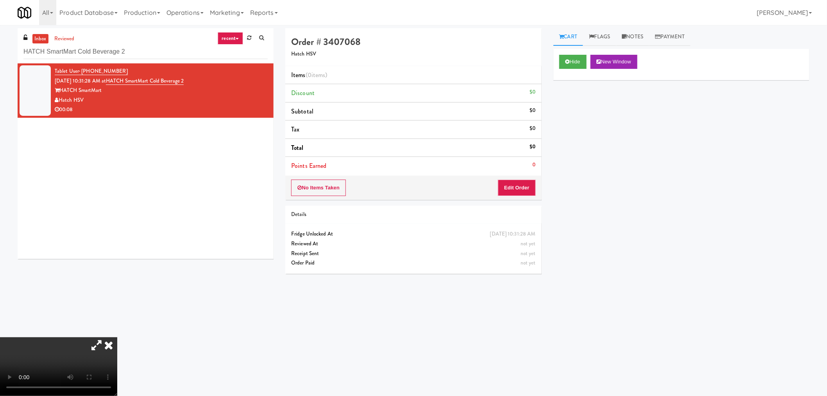
drag, startPoint x: 150, startPoint y: 332, endPoint x: 231, endPoint y: 353, distance: 83.2
click at [117, 337] on video at bounding box center [58, 366] width 117 height 59
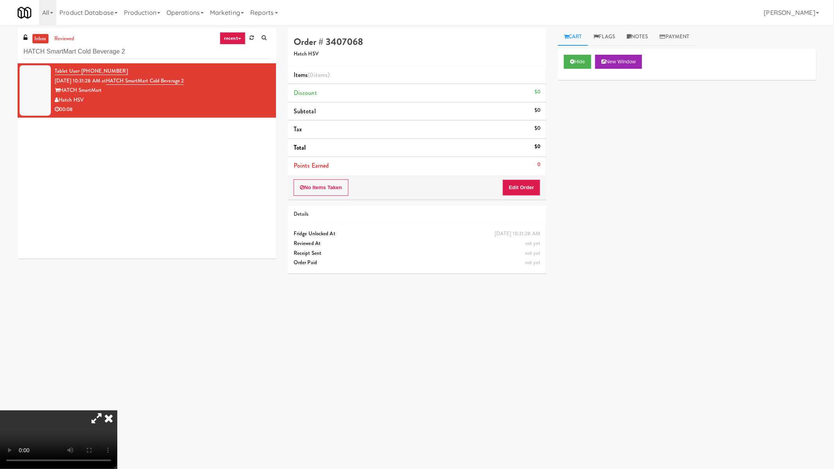
click at [117, 395] on video at bounding box center [58, 439] width 117 height 59
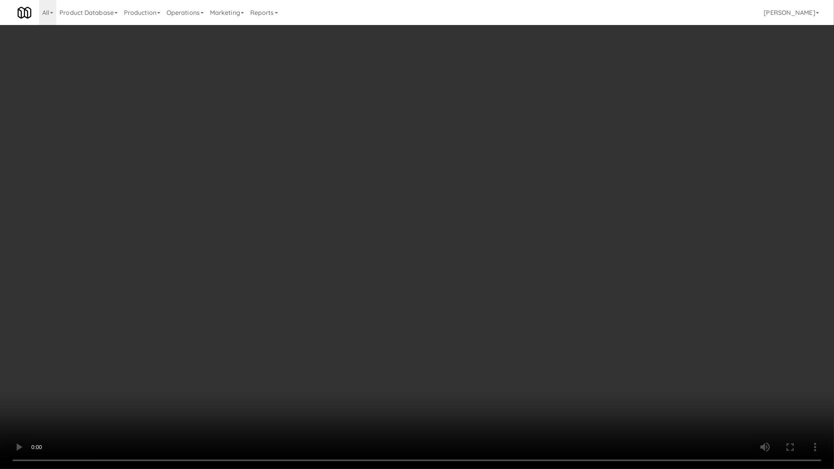
click at [432, 249] on video at bounding box center [417, 234] width 834 height 469
click at [339, 264] on video at bounding box center [417, 234] width 834 height 469
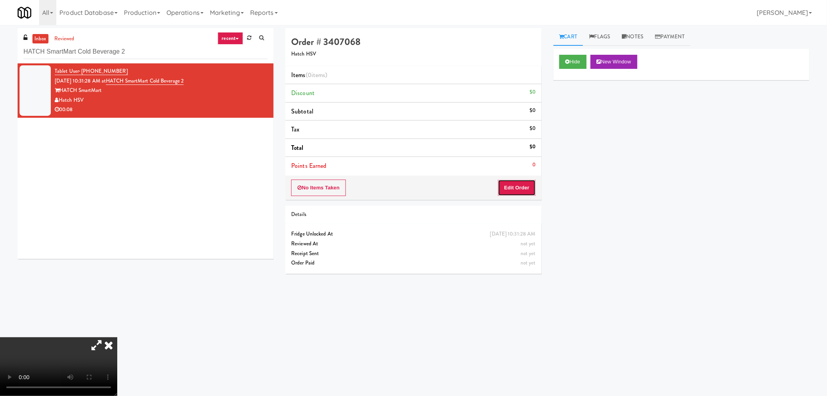
click at [509, 190] on button "Edit Order" at bounding box center [517, 187] width 38 height 16
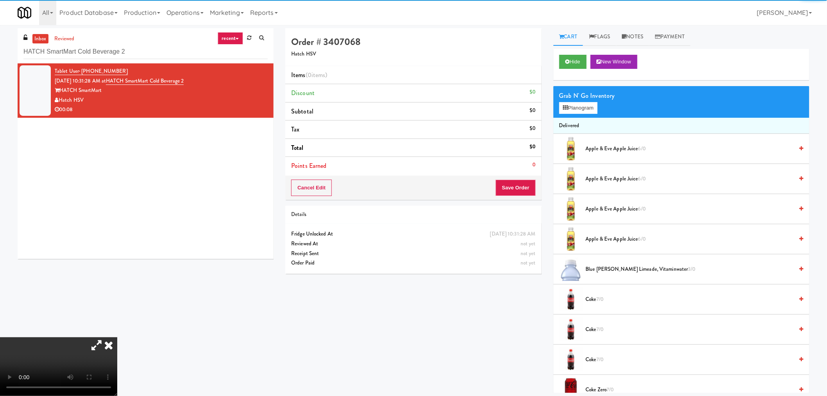
click at [576, 97] on div "Grab N' Go Inventory" at bounding box center [681, 96] width 244 height 12
click at [578, 108] on button "Planogram" at bounding box center [578, 108] width 38 height 12
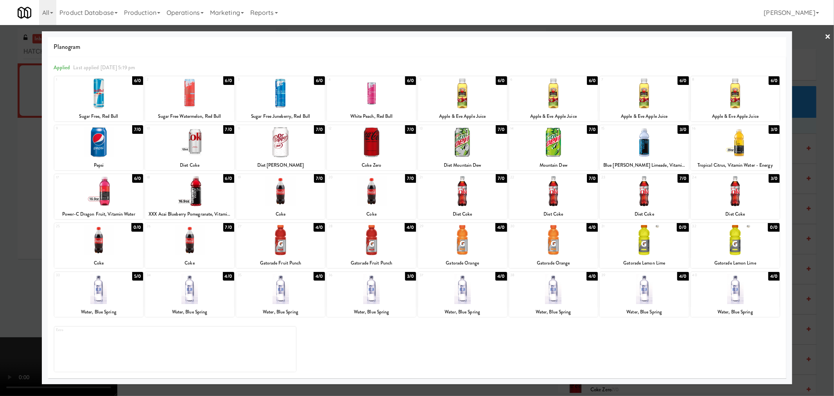
click at [471, 197] on div at bounding box center [462, 191] width 89 height 30
click at [0, 184] on div at bounding box center [417, 198] width 834 height 396
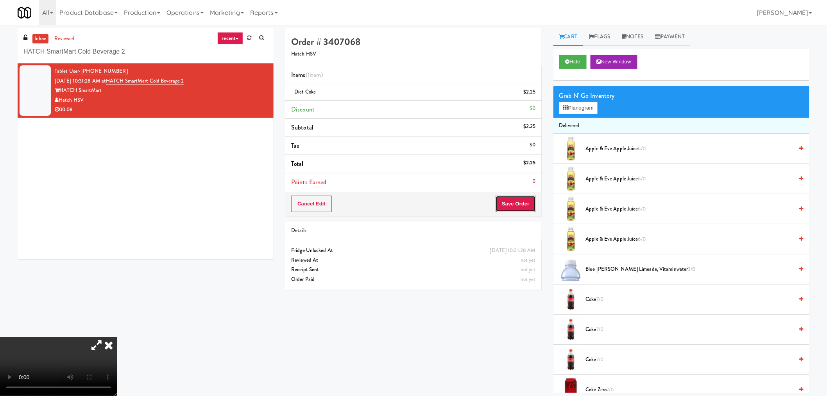
click at [518, 206] on button "Save Order" at bounding box center [516, 203] width 40 height 16
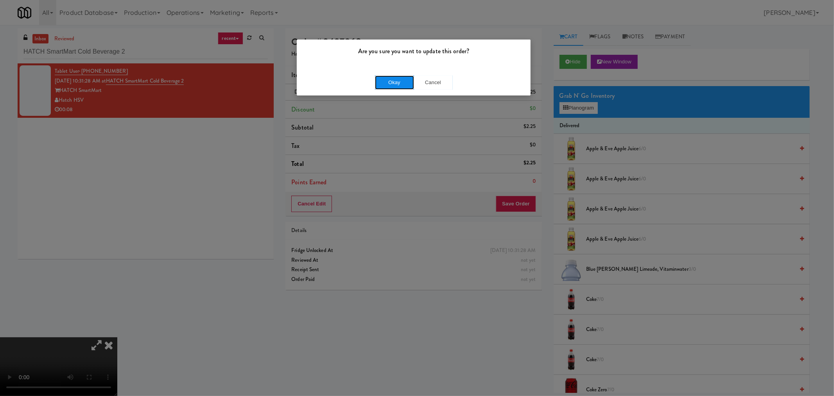
click at [391, 82] on button "Okay" at bounding box center [394, 82] width 39 height 14
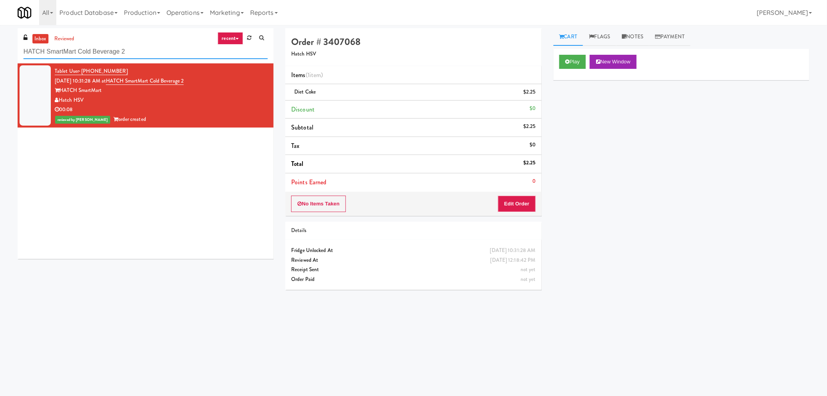
click at [90, 50] on input "HATCH SmartMart Cold Beverage 2" at bounding box center [145, 52] width 244 height 14
paste input "Fridge Right-1 Columbus"
type input "Fridge Right-1 Columbus"
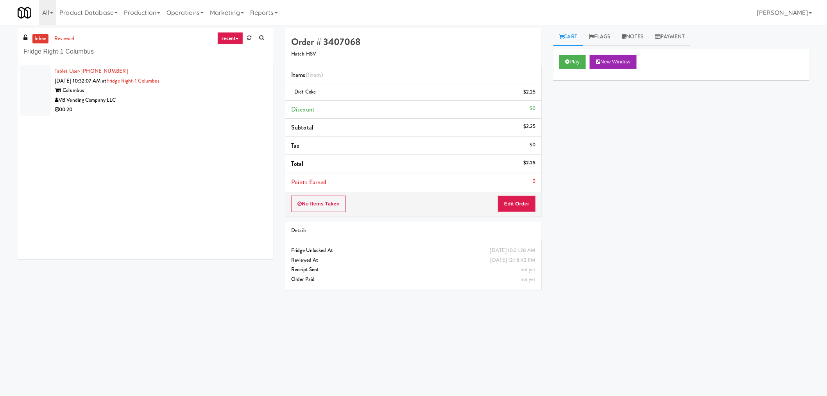
drag, startPoint x: 167, startPoint y: 111, endPoint x: 249, endPoint y: 135, distance: 84.8
click at [167, 110] on div "00:20" at bounding box center [161, 110] width 213 height 10
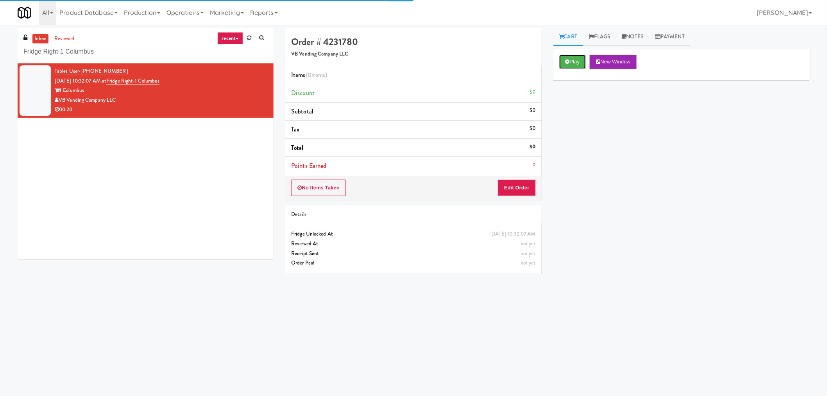
drag, startPoint x: 562, startPoint y: 61, endPoint x: 455, endPoint y: 197, distance: 172.6
click at [562, 62] on button "Play" at bounding box center [572, 62] width 27 height 14
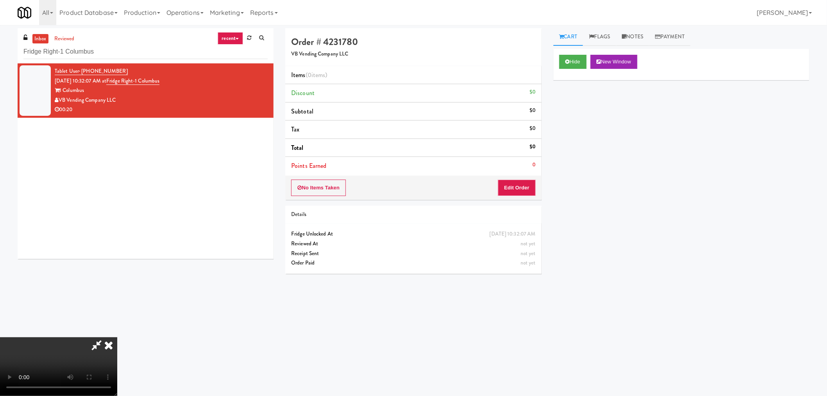
click at [95, 345] on icon at bounding box center [97, 345] width 18 height 16
click at [117, 337] on video at bounding box center [58, 366] width 117 height 59
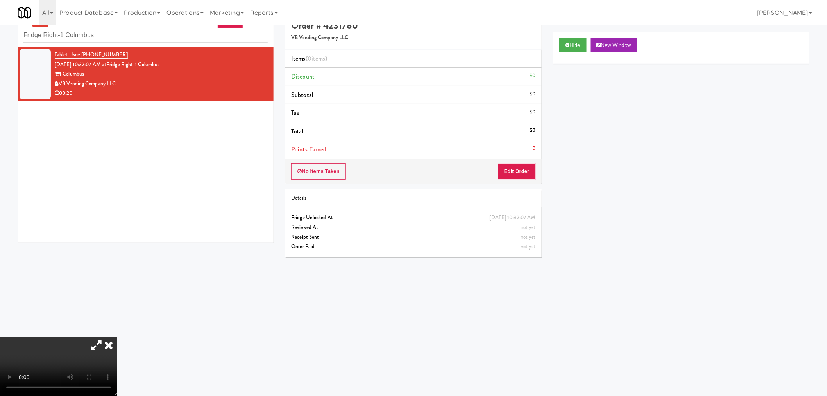
scroll to position [25, 0]
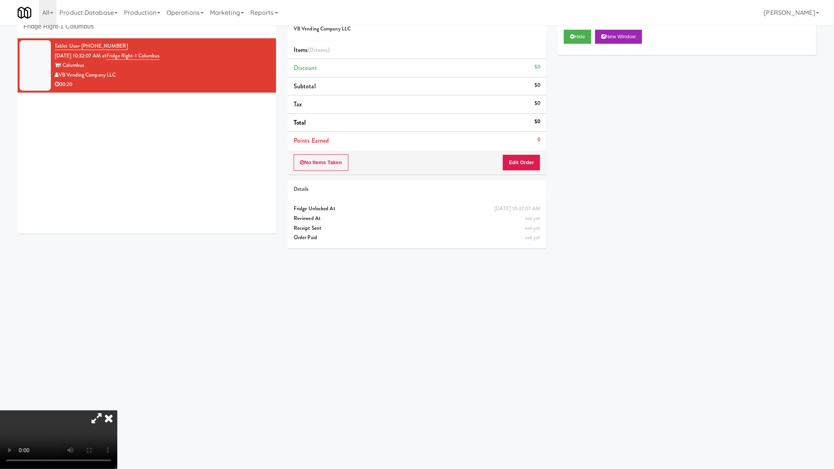
click at [117, 395] on video at bounding box center [58, 439] width 117 height 59
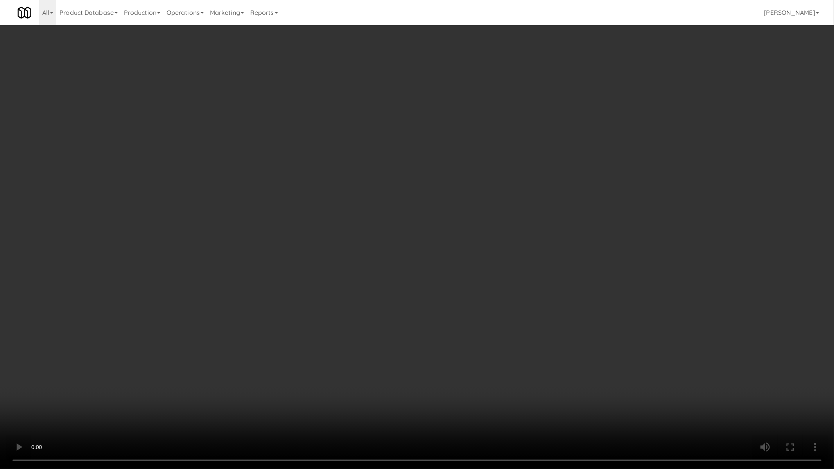
click at [505, 329] on video at bounding box center [417, 234] width 834 height 469
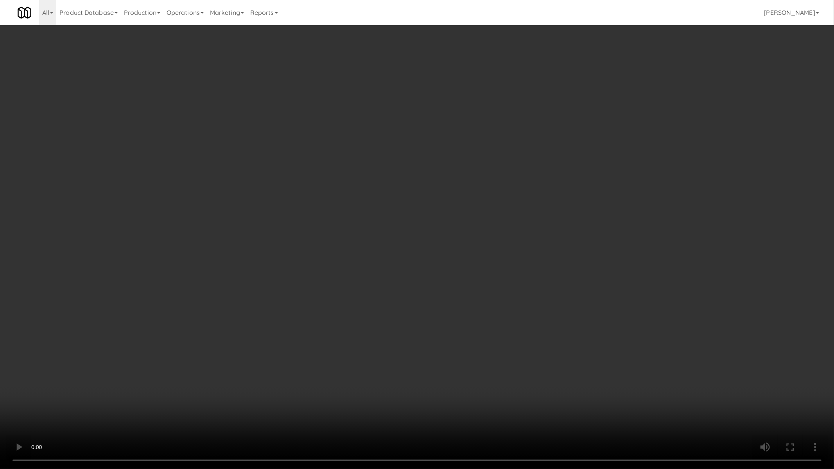
click at [505, 329] on video at bounding box center [417, 234] width 834 height 469
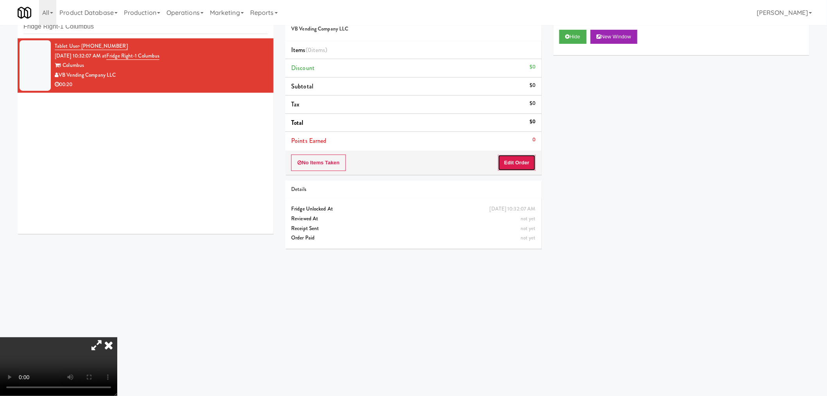
click at [510, 161] on button "Edit Order" at bounding box center [517, 162] width 38 height 16
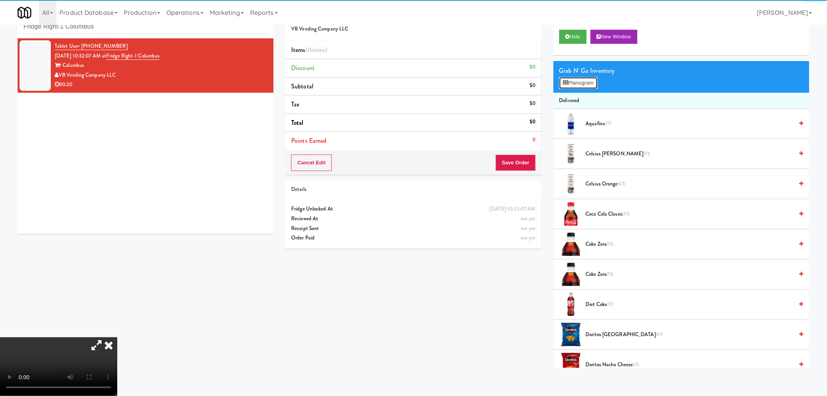
drag, startPoint x: 583, startPoint y: 81, endPoint x: 593, endPoint y: 88, distance: 11.9
click at [583, 81] on button "Planogram" at bounding box center [578, 83] width 38 height 12
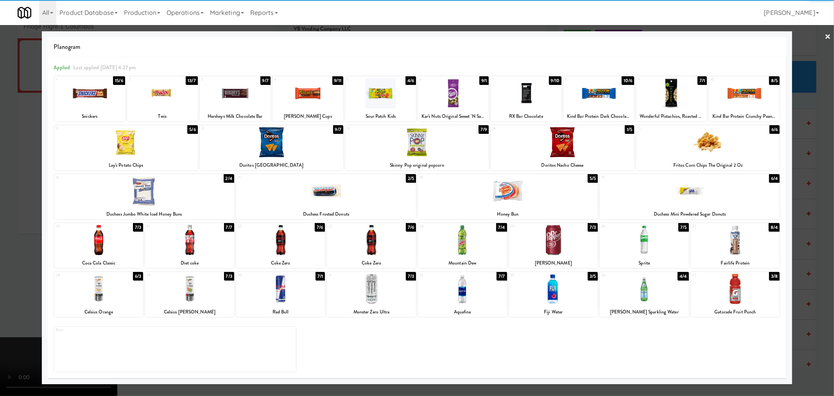
click at [736, 299] on div at bounding box center [735, 289] width 89 height 30
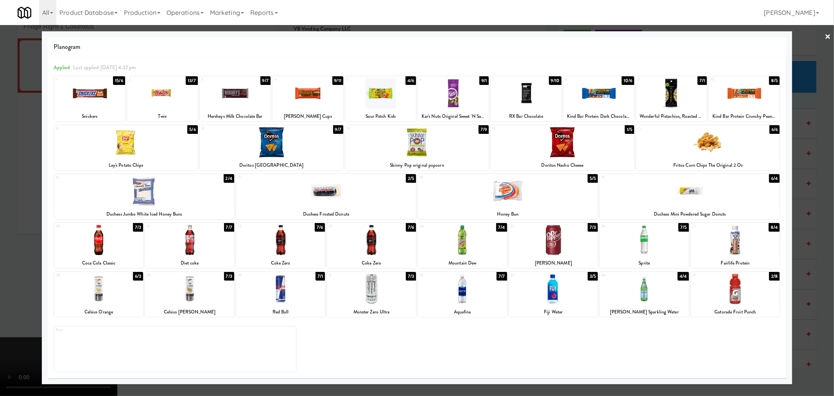
click at [743, 100] on div at bounding box center [744, 93] width 71 height 30
drag, startPoint x: 817, startPoint y: 137, endPoint x: 510, endPoint y: 195, distance: 312.2
click at [816, 137] on div at bounding box center [417, 198] width 834 height 396
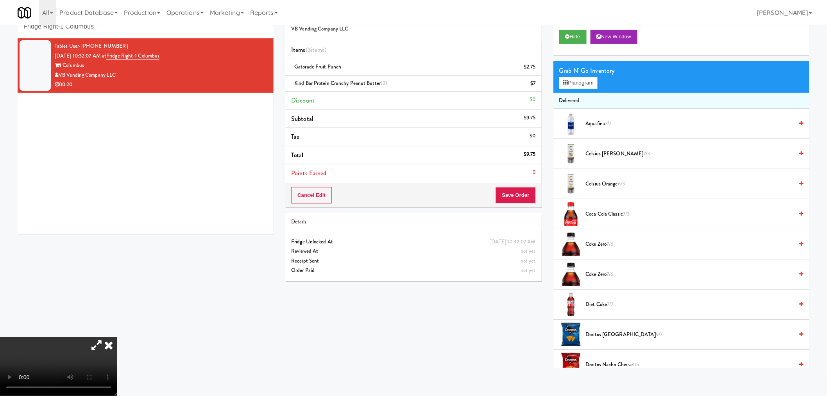
click at [117, 337] on video at bounding box center [58, 366] width 117 height 59
click at [528, 196] on button "Save Order" at bounding box center [516, 195] width 40 height 16
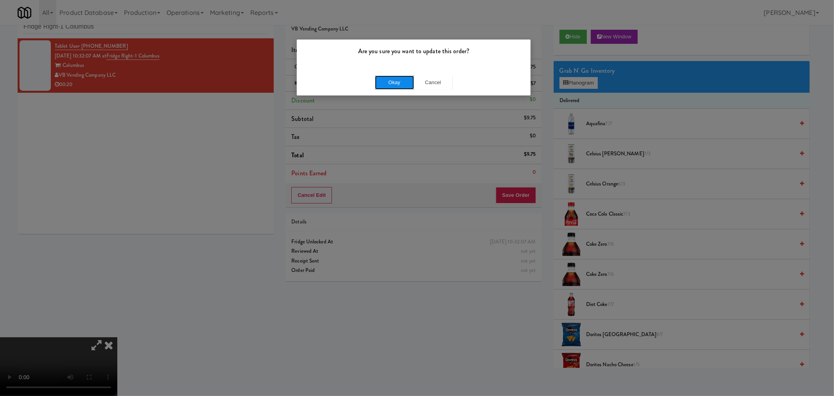
click at [393, 81] on button "Okay" at bounding box center [394, 82] width 39 height 14
